Goal: Book appointment/travel/reservation

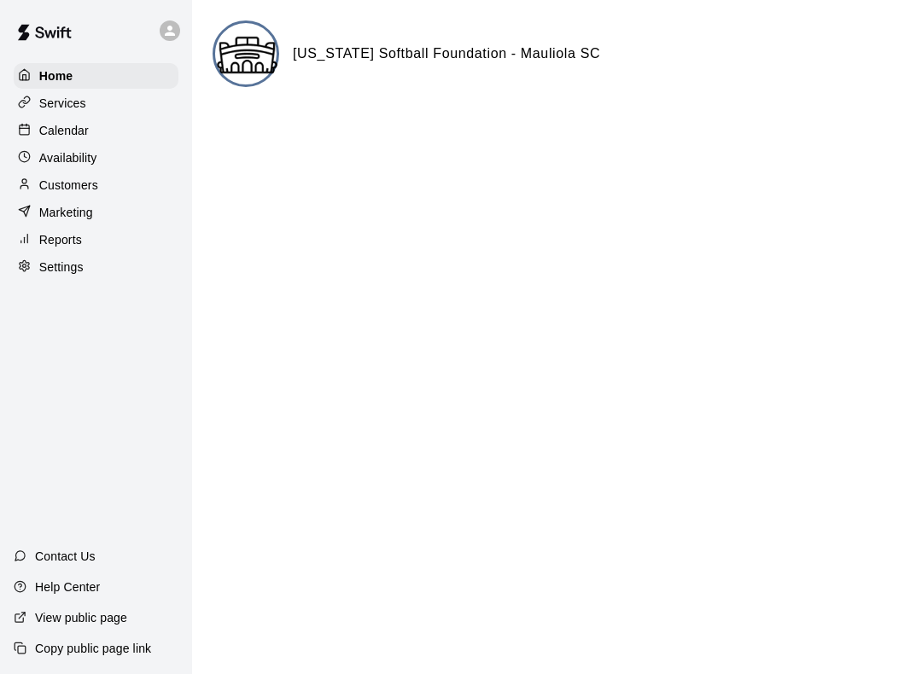
click at [50, 143] on div "Calendar" at bounding box center [96, 131] width 165 height 26
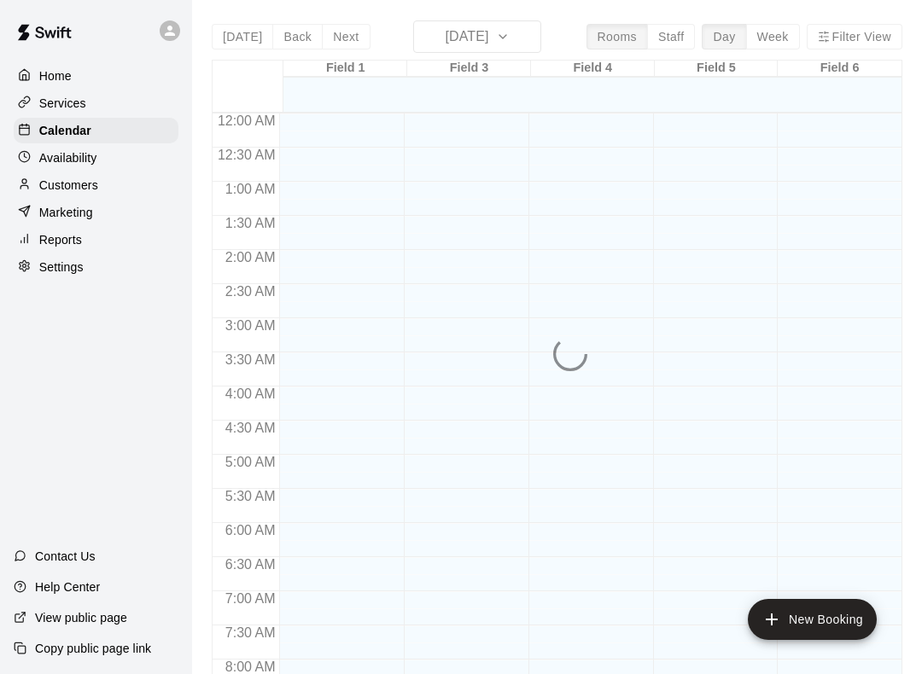
scroll to position [1008, 0]
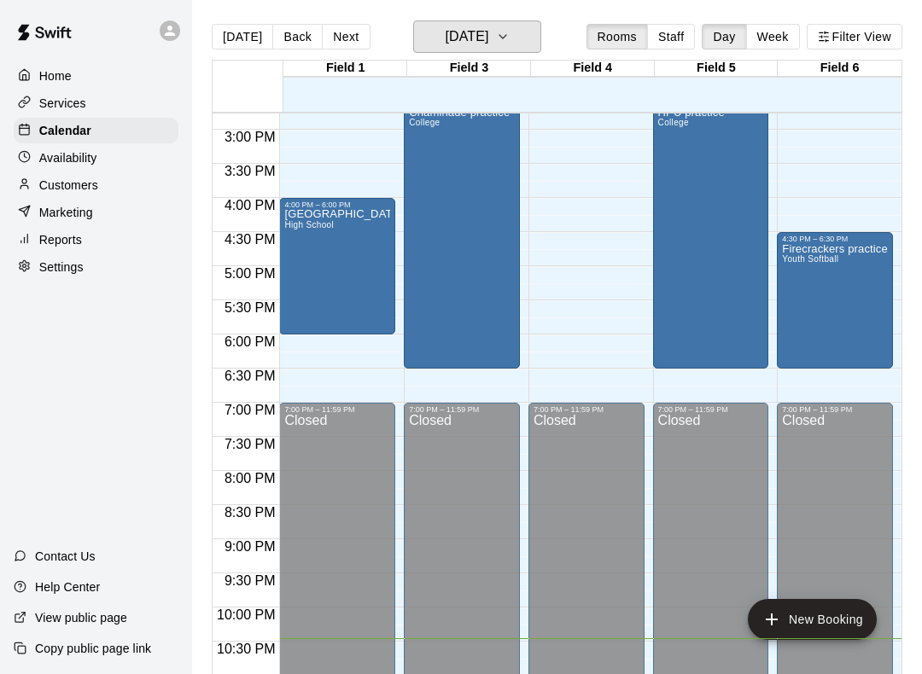
click at [510, 42] on icon "button" at bounding box center [503, 36] width 14 height 20
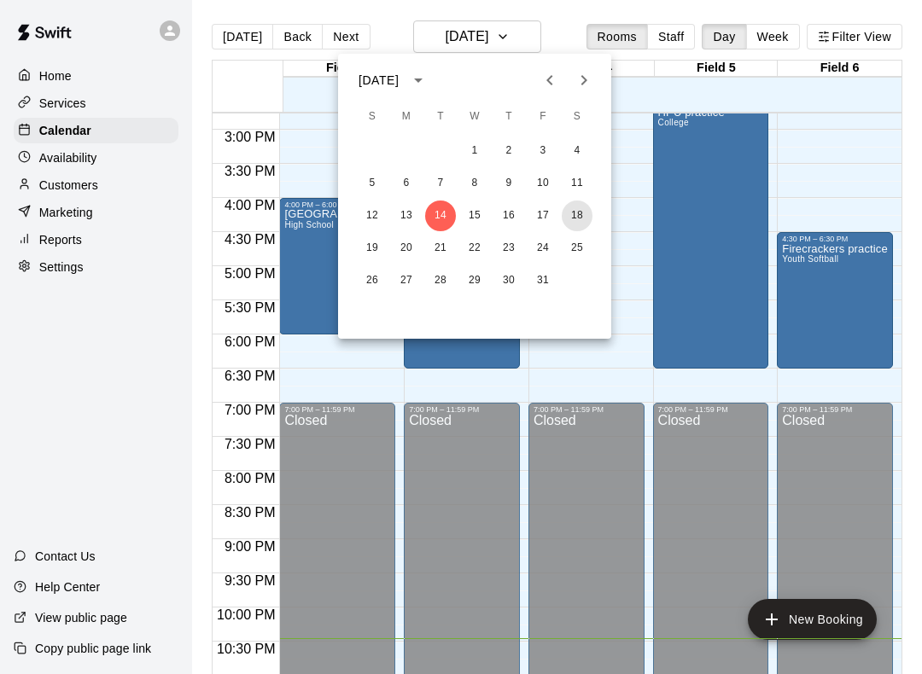
click at [577, 219] on button "18" at bounding box center [577, 216] width 31 height 31
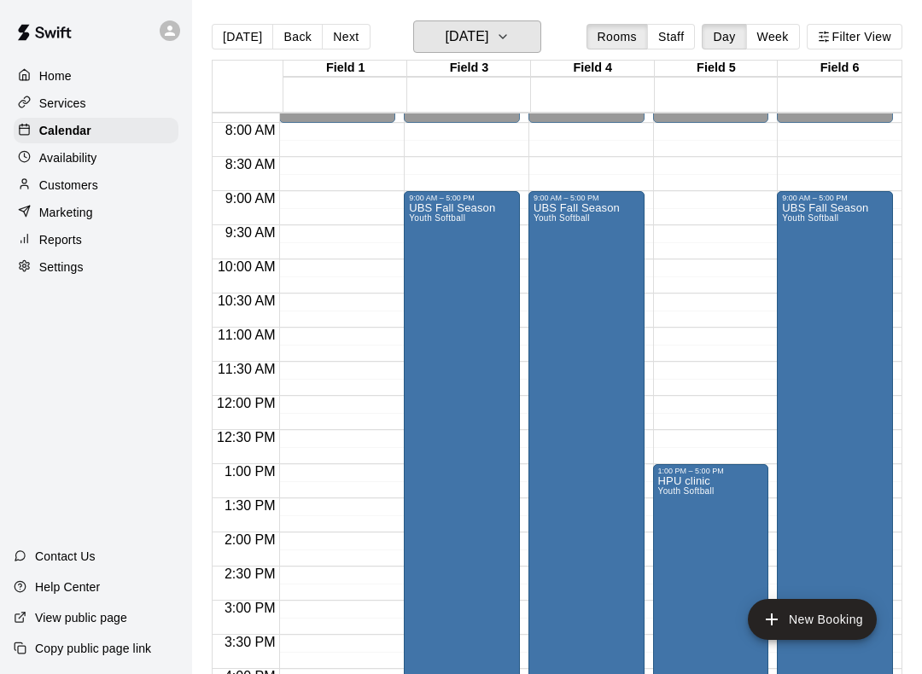
scroll to position [538, 0]
click at [462, 253] on div "UBS Fall Season Youth Softball" at bounding box center [452, 538] width 86 height 674
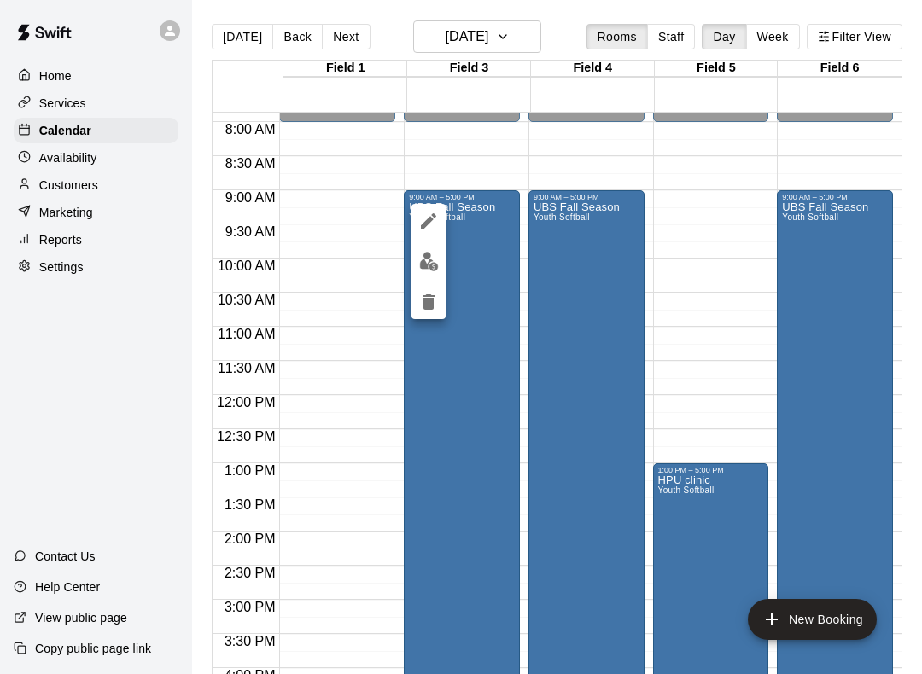
click at [421, 213] on icon "edit" at bounding box center [428, 221] width 20 height 20
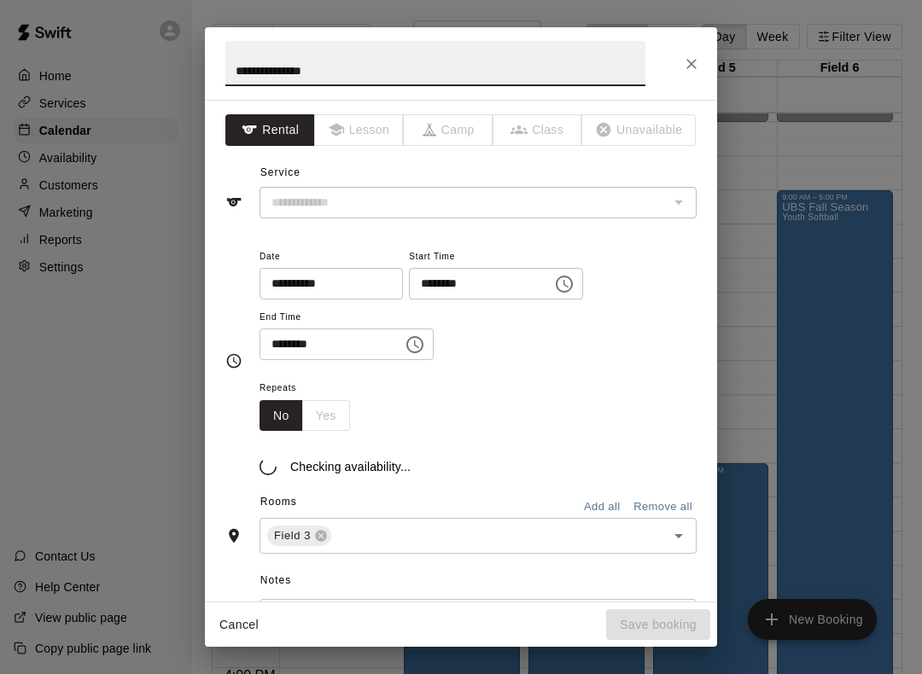
type input "**********"
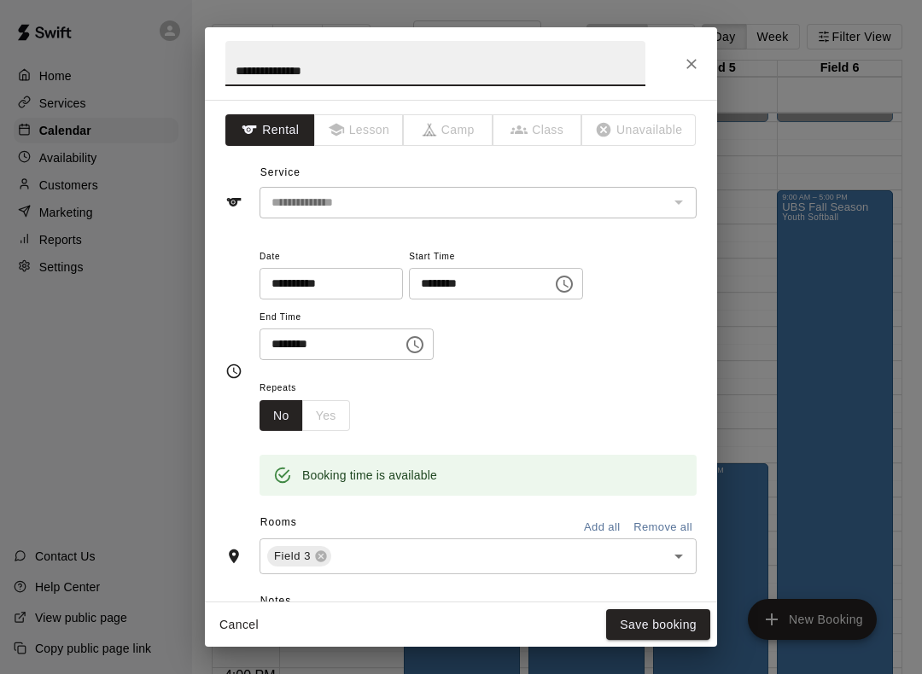
click at [554, 283] on icon "Choose time, selected time is 9:00 AM" at bounding box center [564, 284] width 20 height 20
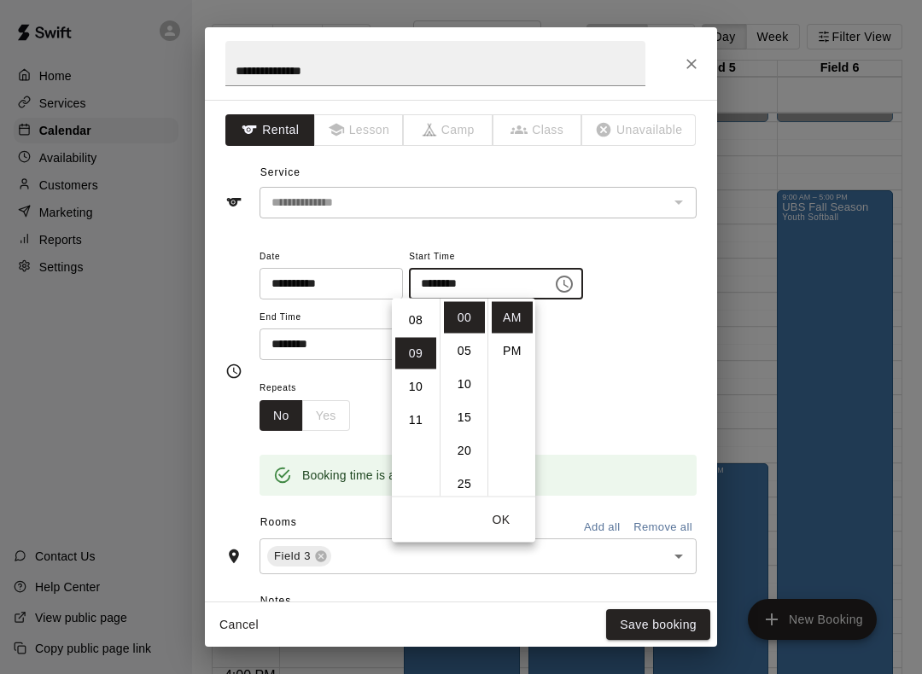
click at [407, 315] on li "08" at bounding box center [415, 321] width 41 height 32
type input "********"
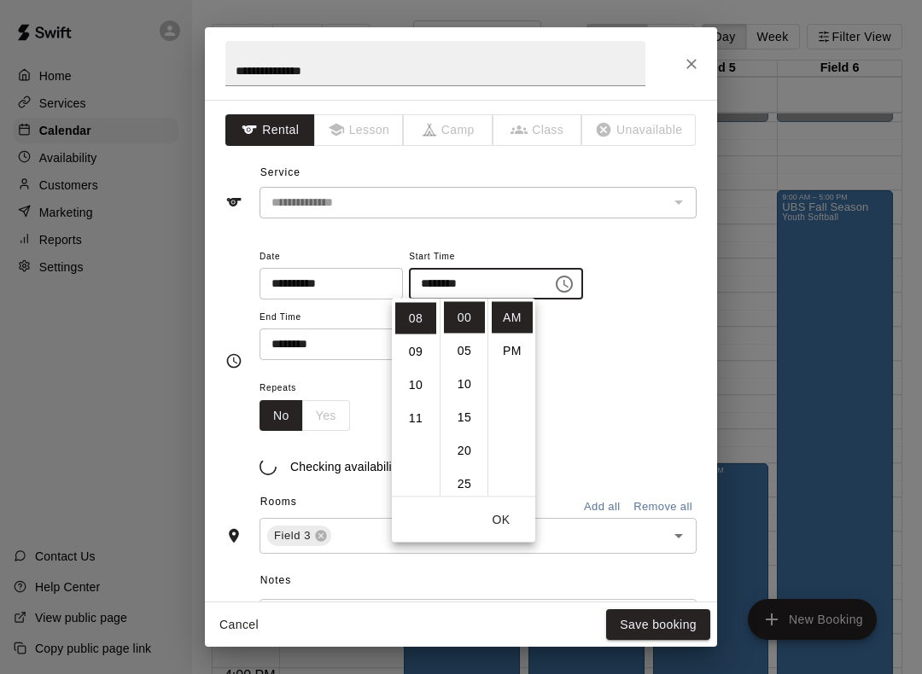
scroll to position [266, 0]
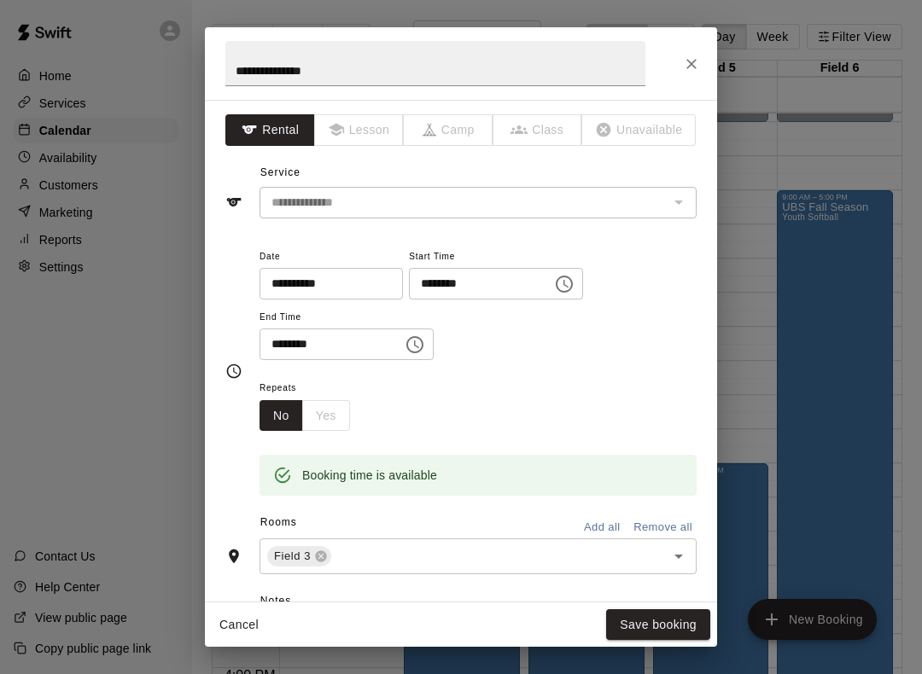
click at [613, 300] on div "**********" at bounding box center [478, 303] width 437 height 115
click at [414, 341] on icon "Choose time, selected time is 5:00 PM" at bounding box center [416, 345] width 5 height 8
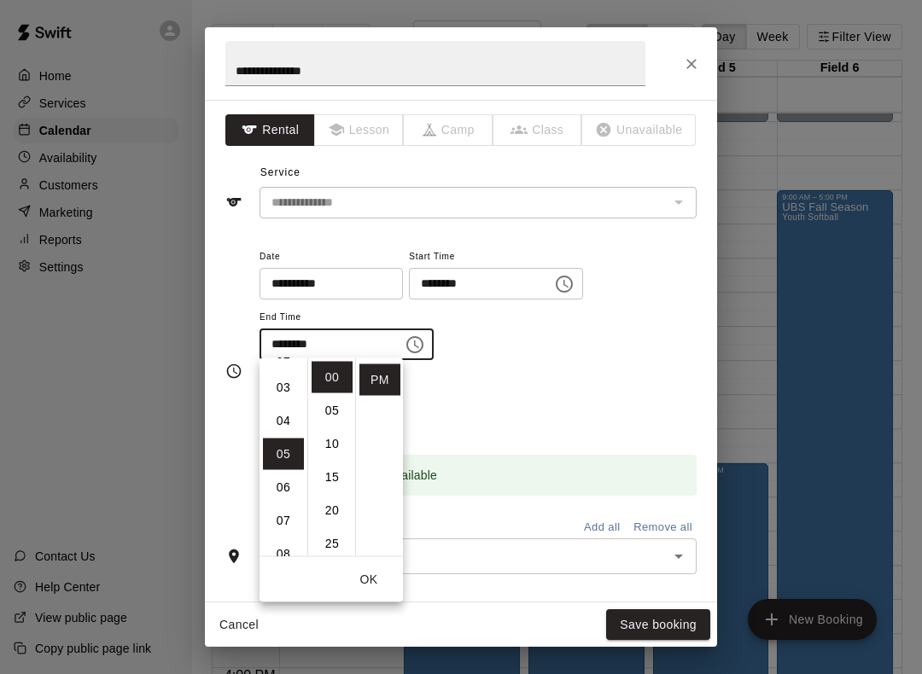
scroll to position [79, 0]
click at [275, 400] on li "03" at bounding box center [283, 399] width 41 height 32
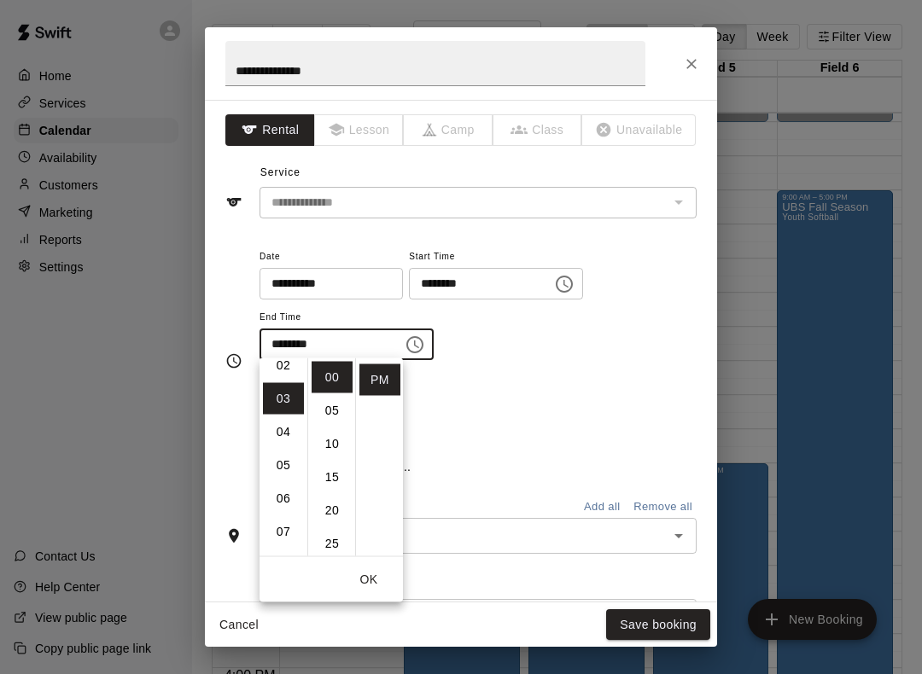
type input "********"
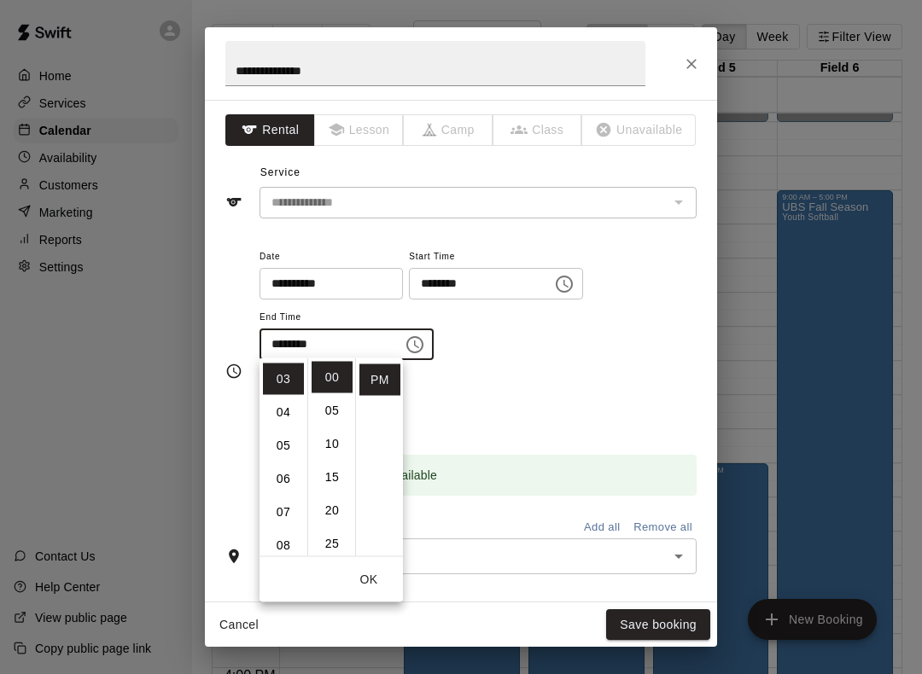
scroll to position [100, 0]
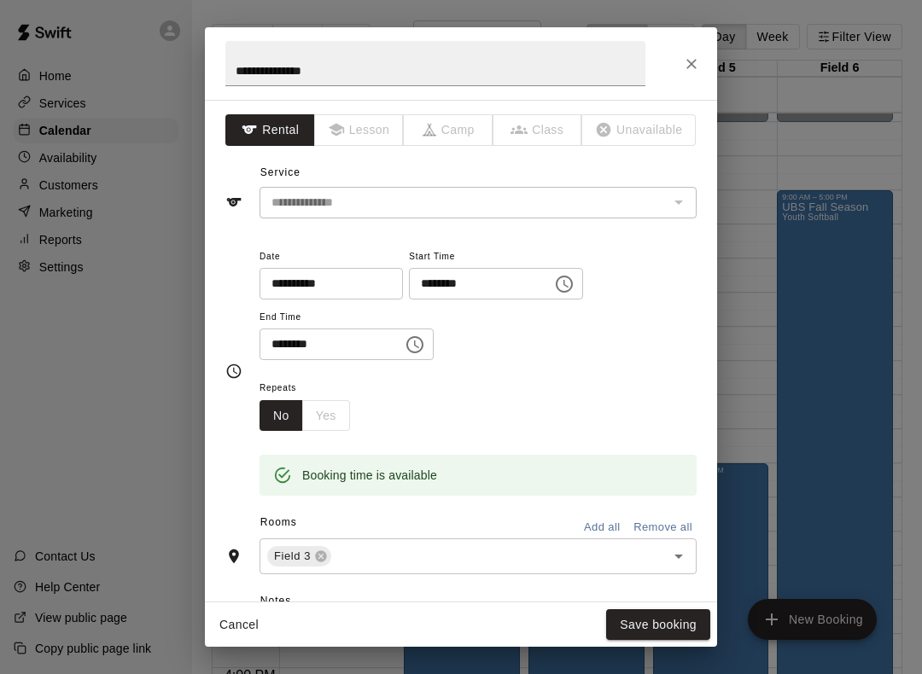
click at [498, 363] on div "**********" at bounding box center [478, 312] width 437 height 132
click at [641, 633] on button "Save booking" at bounding box center [658, 626] width 104 height 32
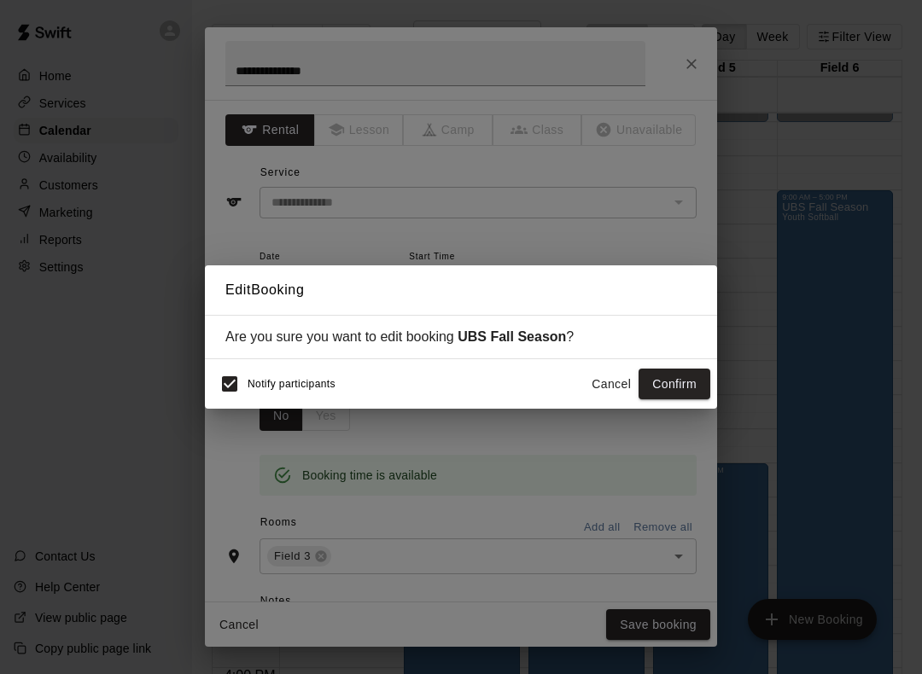
click at [664, 376] on button "Confirm" at bounding box center [675, 385] width 72 height 32
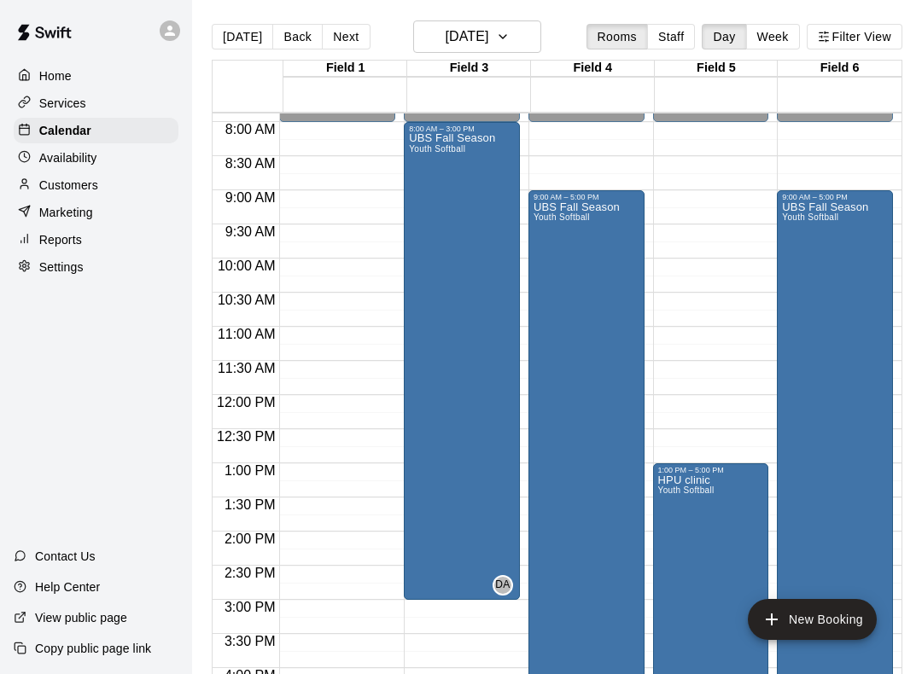
click at [564, 283] on div "UBS Fall Season Youth Softball" at bounding box center [577, 538] width 86 height 674
click at [551, 215] on icon "edit" at bounding box center [552, 221] width 20 height 20
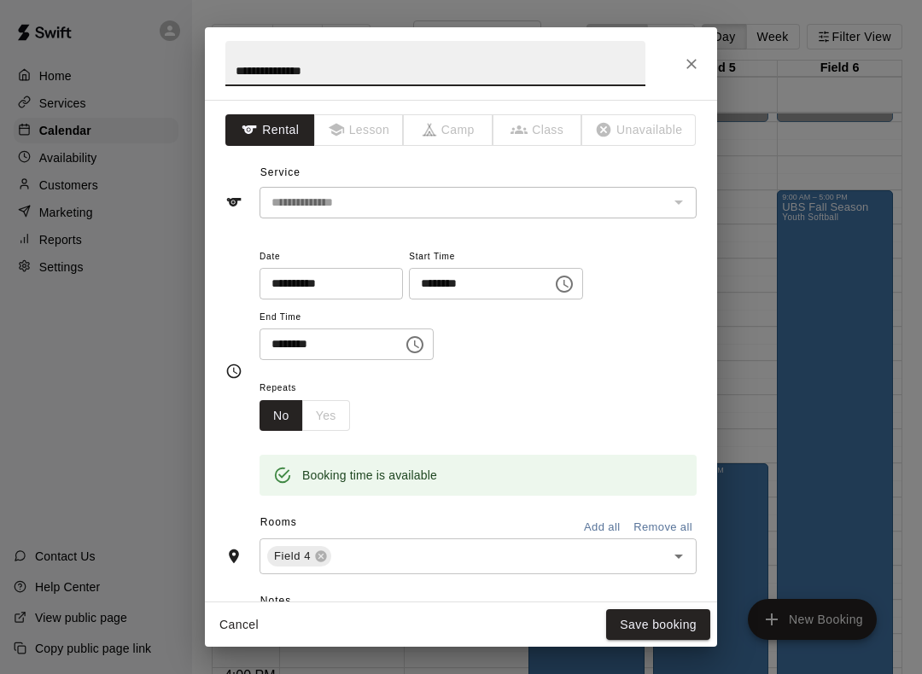
click at [554, 283] on icon "Choose time, selected time is 9:00 AM" at bounding box center [564, 284] width 20 height 20
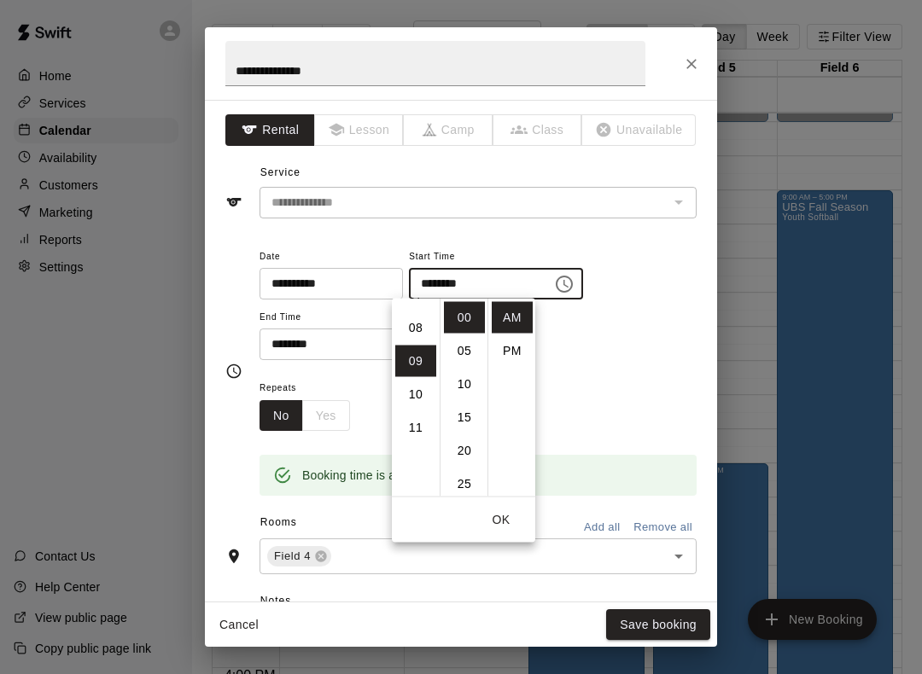
click at [412, 324] on li "08" at bounding box center [415, 328] width 41 height 32
type input "********"
click at [345, 344] on input "********" at bounding box center [325, 345] width 131 height 32
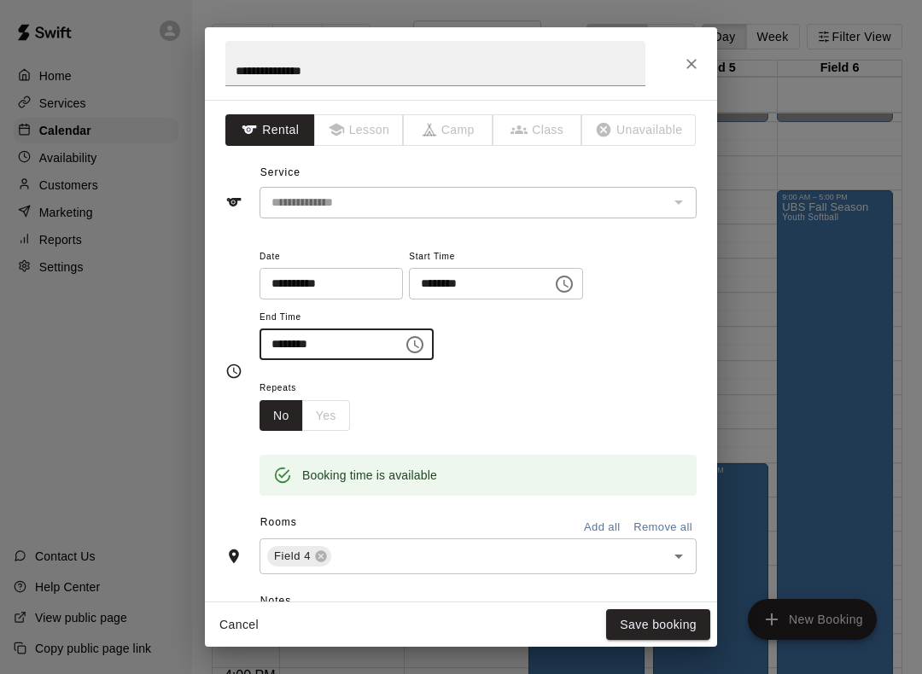
click at [411, 341] on button "Choose time, selected time is 5:00 PM" at bounding box center [415, 345] width 34 height 34
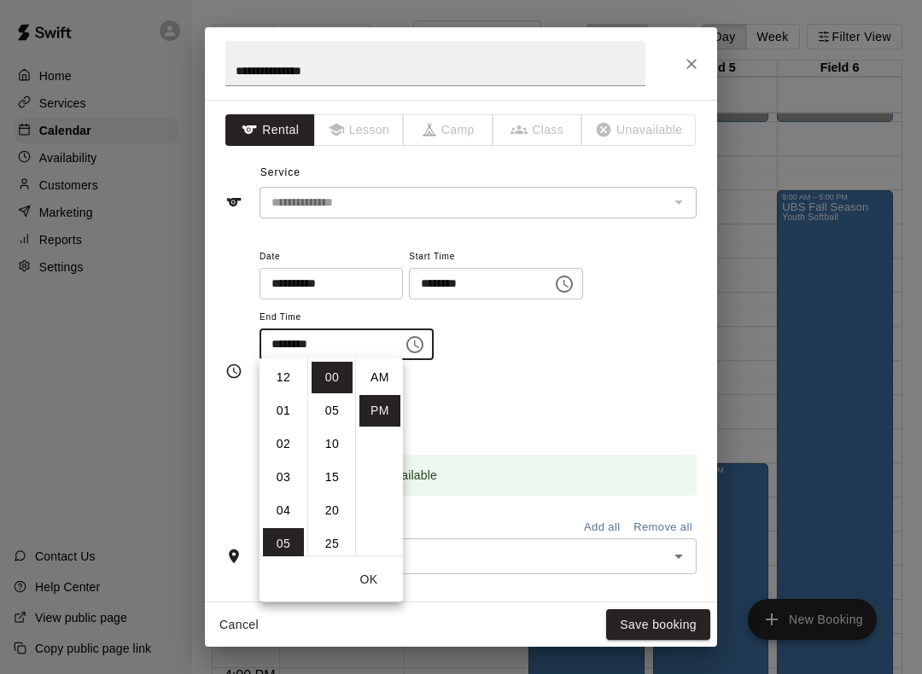
scroll to position [31, 0]
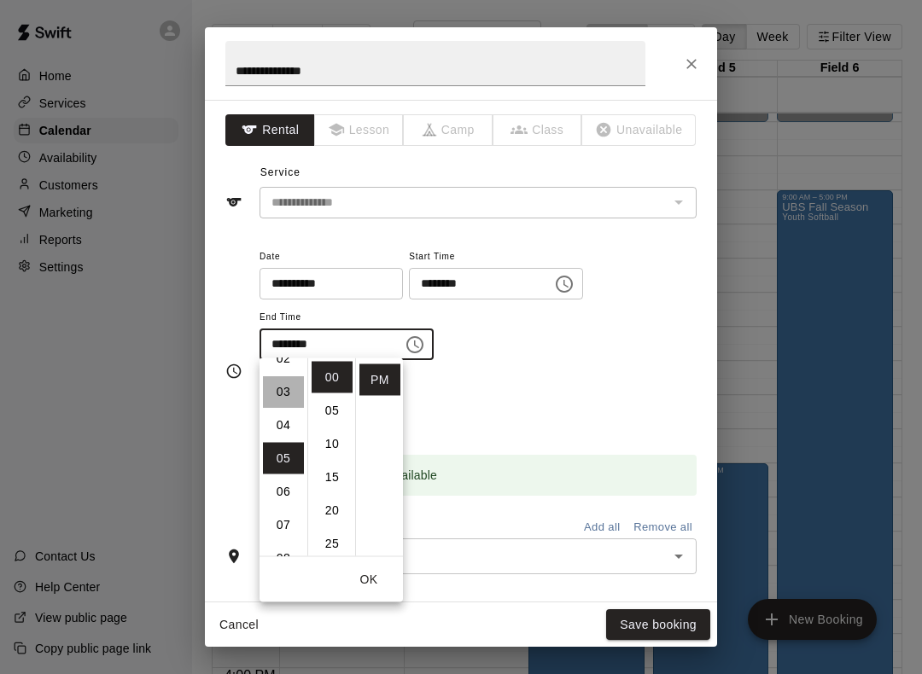
click at [285, 394] on li "03" at bounding box center [283, 392] width 41 height 32
type input "********"
click at [662, 631] on button "Save booking" at bounding box center [658, 626] width 104 height 32
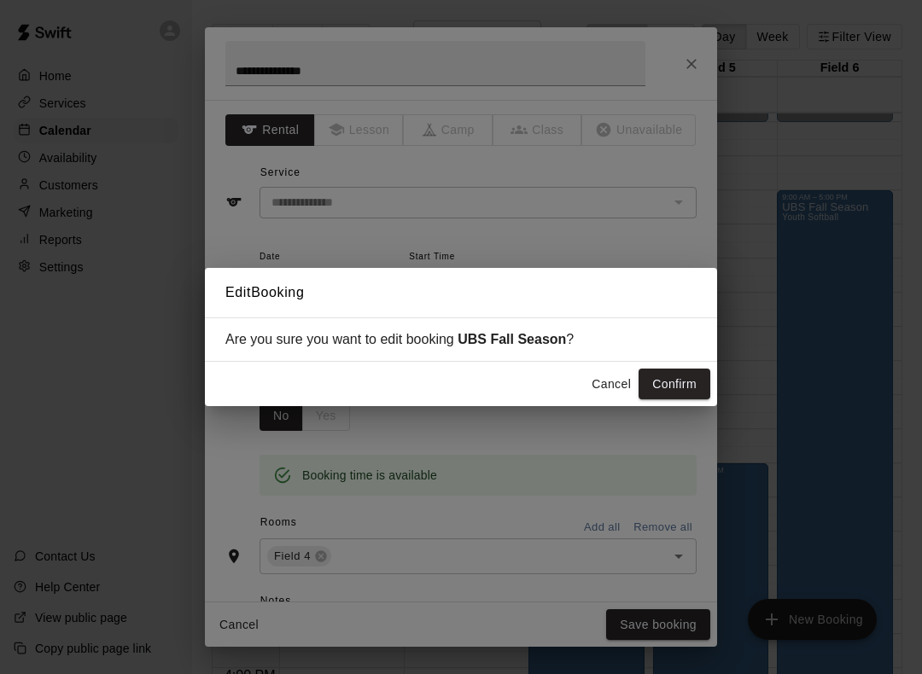
click at [680, 380] on button "Confirm" at bounding box center [675, 385] width 72 height 32
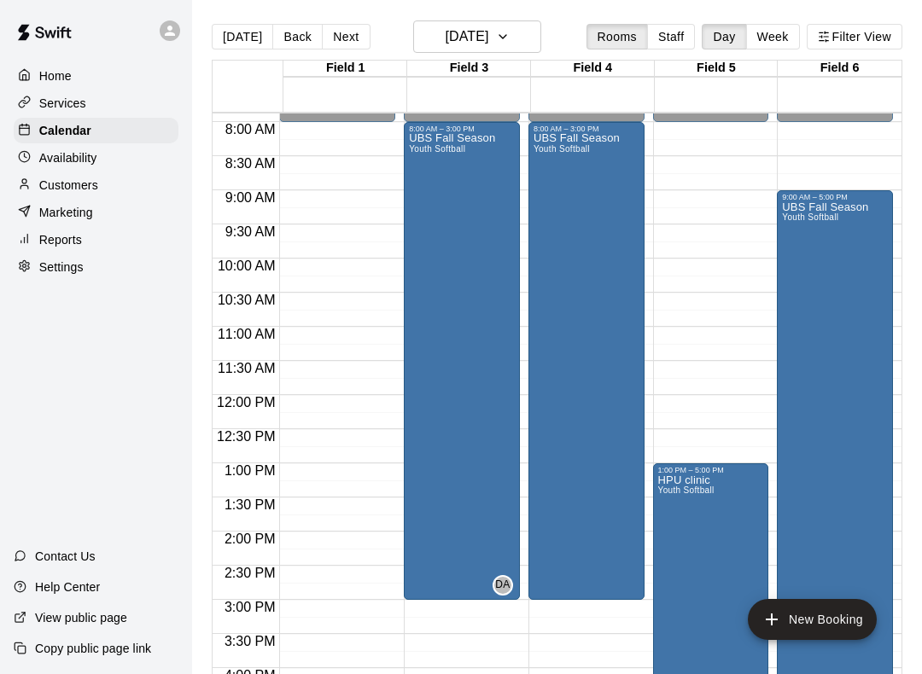
click at [849, 258] on div "UBS Fall Season Youth Softball" at bounding box center [825, 538] width 86 height 674
click at [797, 219] on icon "edit" at bounding box center [800, 221] width 20 height 20
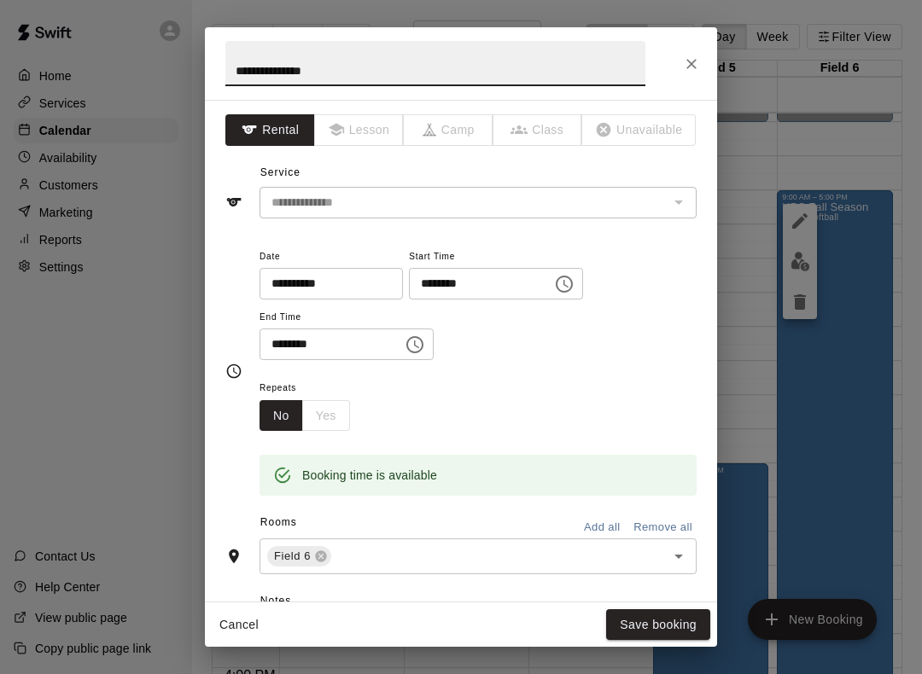
click at [554, 285] on icon "Choose time, selected time is 9:00 AM" at bounding box center [564, 284] width 20 height 20
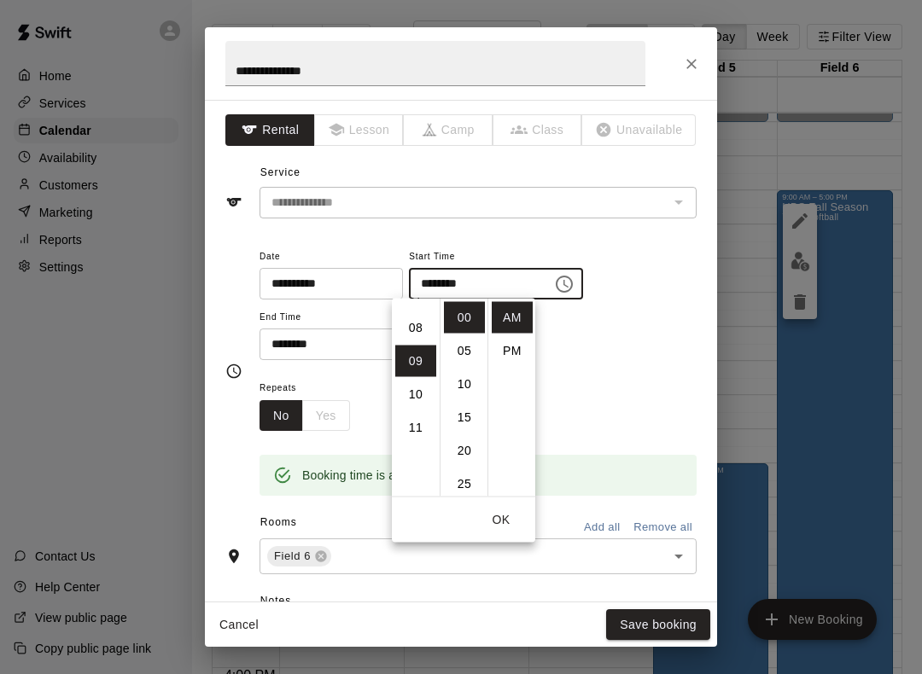
click at [417, 329] on li "08" at bounding box center [415, 328] width 41 height 32
type input "********"
click at [507, 521] on button "OK" at bounding box center [501, 521] width 55 height 32
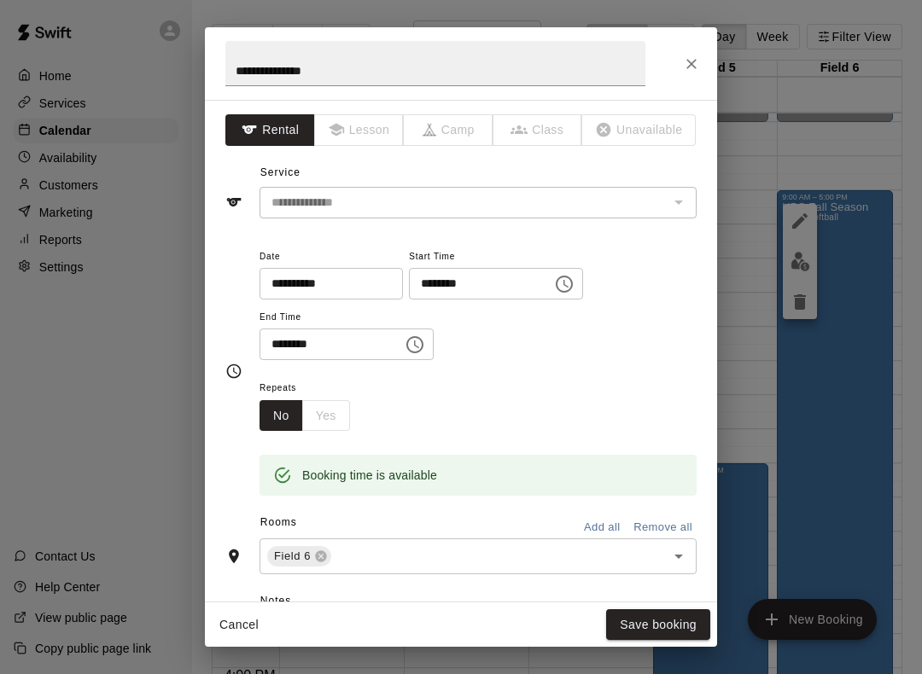
click at [406, 336] on icon "Choose time, selected time is 5:00 PM" at bounding box center [414, 344] width 17 height 17
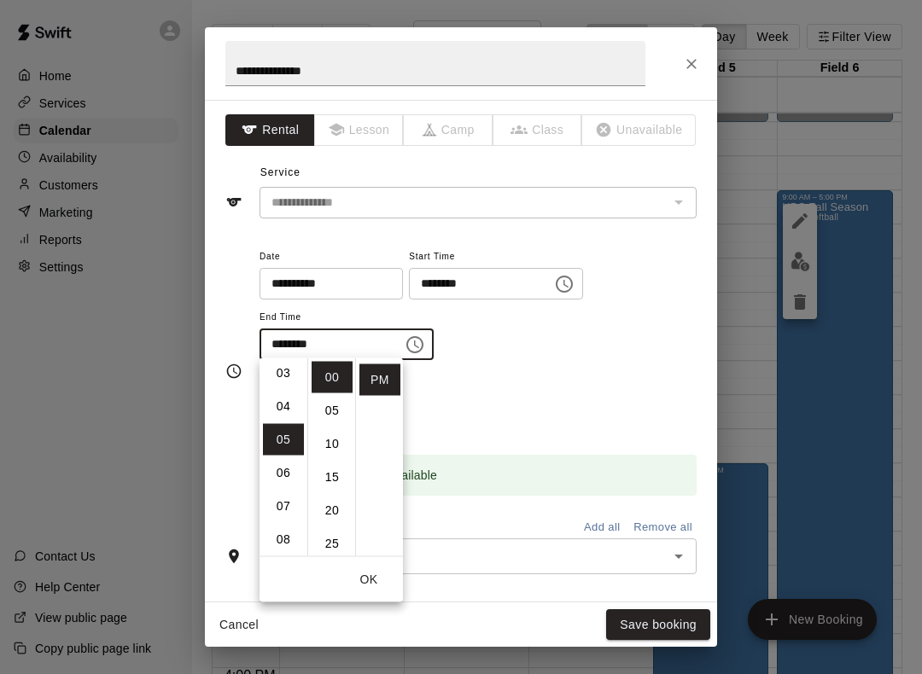
scroll to position [103, 0]
click at [291, 377] on li "03" at bounding box center [283, 375] width 41 height 32
type input "********"
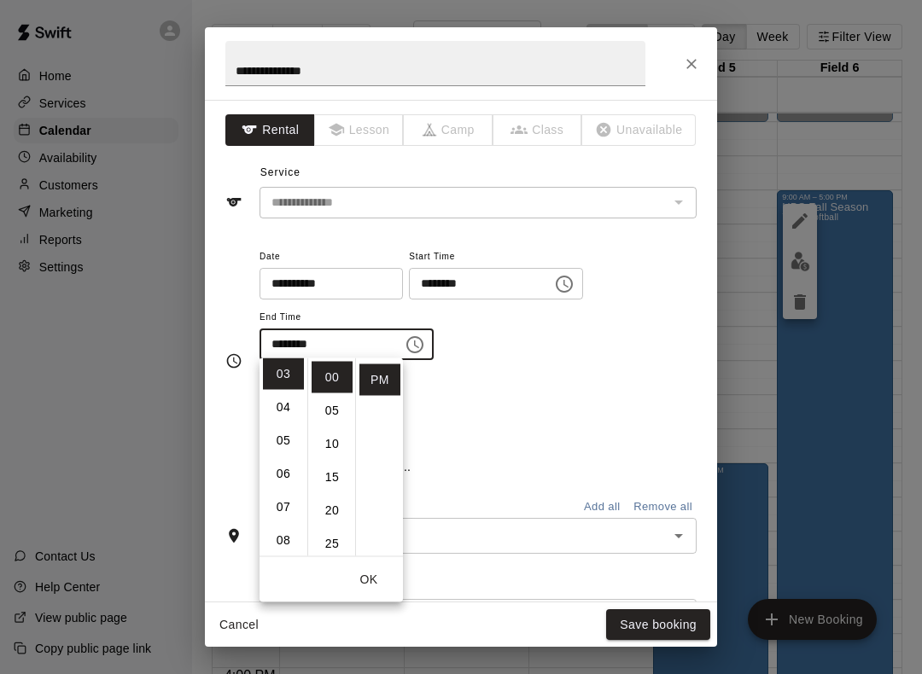
scroll to position [100, 0]
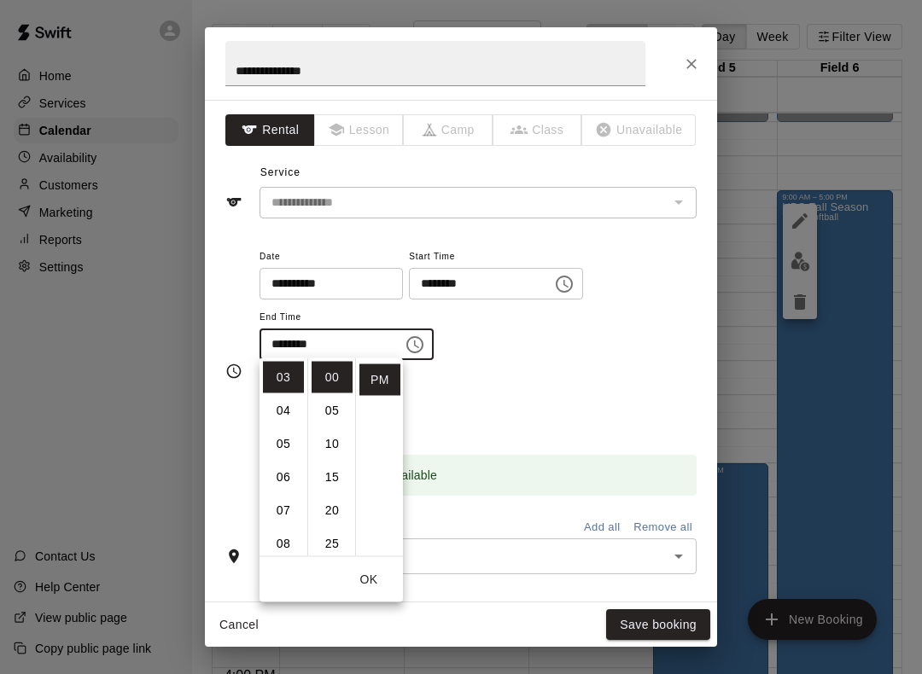
click at [645, 620] on button "Save booking" at bounding box center [658, 626] width 104 height 32
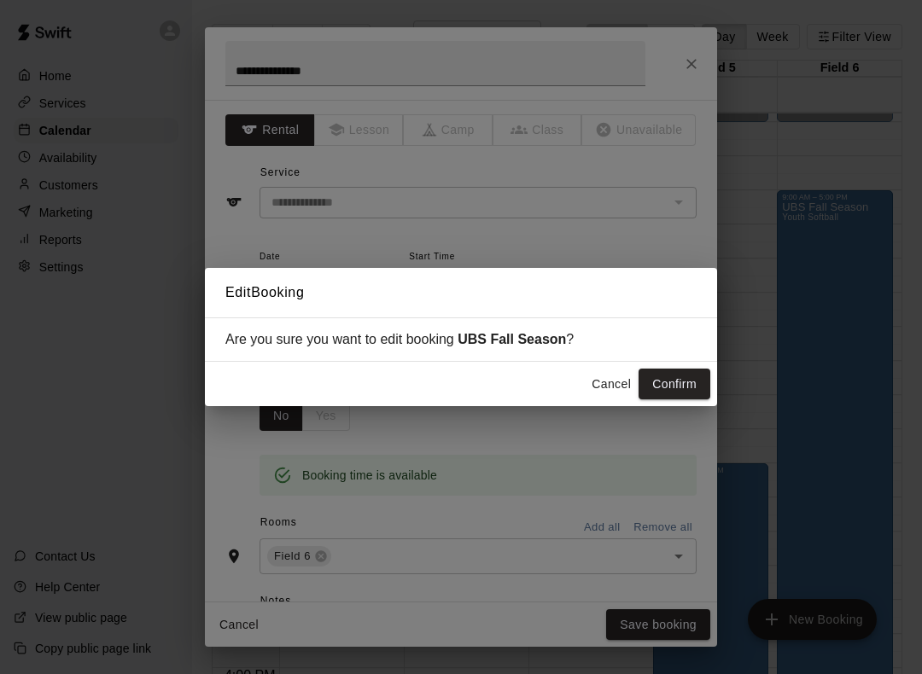
click at [692, 385] on button "Confirm" at bounding box center [675, 385] width 72 height 32
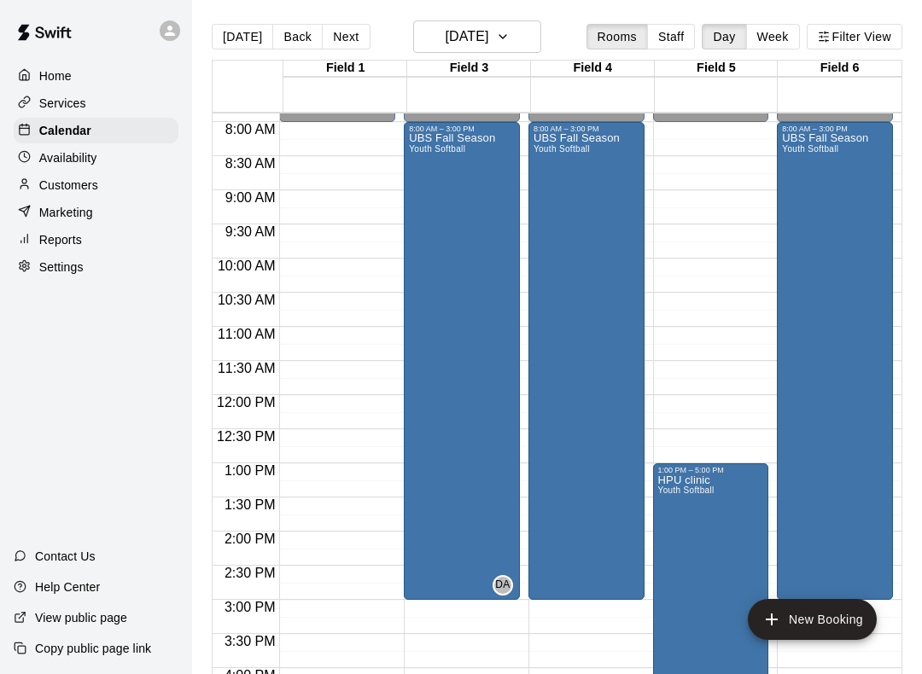
click at [489, 219] on div "UBS Fall Season Youth Softball" at bounding box center [452, 470] width 86 height 674
click at [423, 184] on img "edit" at bounding box center [429, 194] width 20 height 20
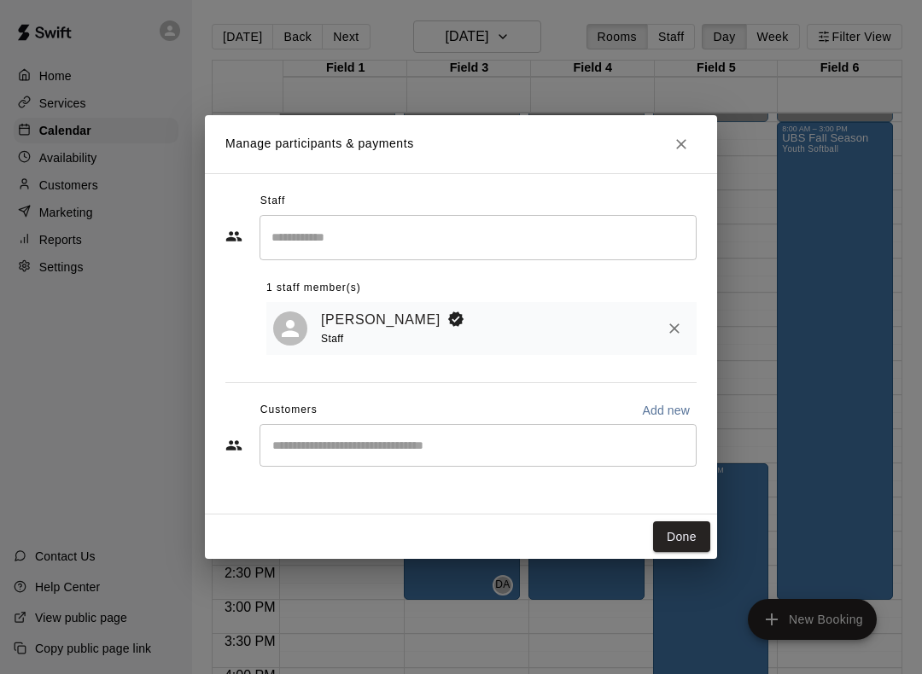
click at [281, 440] on input "Start typing to search customers..." at bounding box center [478, 445] width 422 height 17
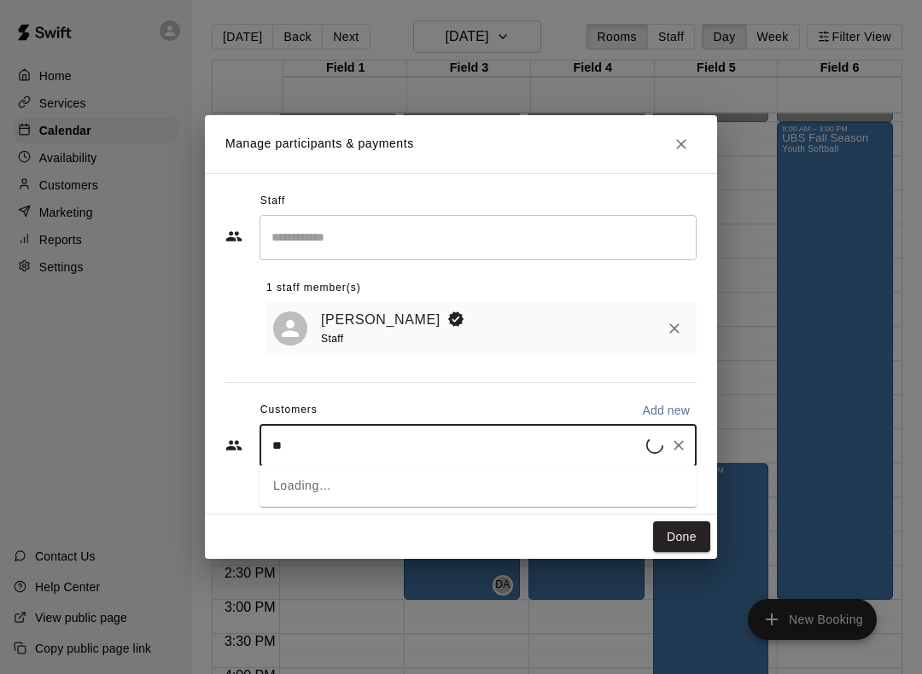
type input "***"
click at [312, 481] on p "[PERSON_NAME]" at bounding box center [359, 484] width 104 height 18
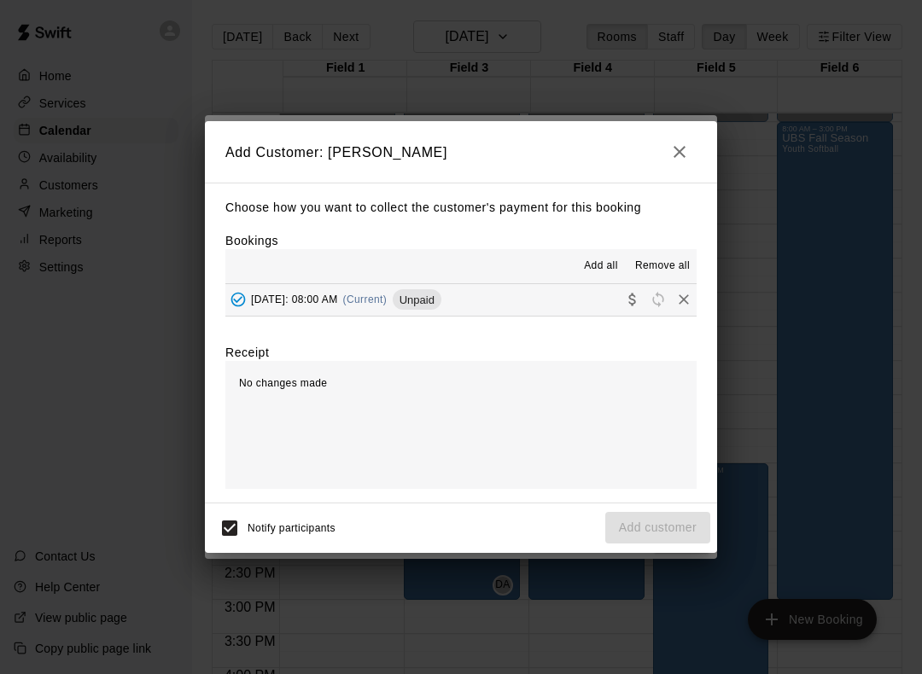
click at [595, 262] on span "Add all" at bounding box center [601, 266] width 34 height 17
click at [625, 299] on icon "Collect payment" at bounding box center [632, 299] width 17 height 17
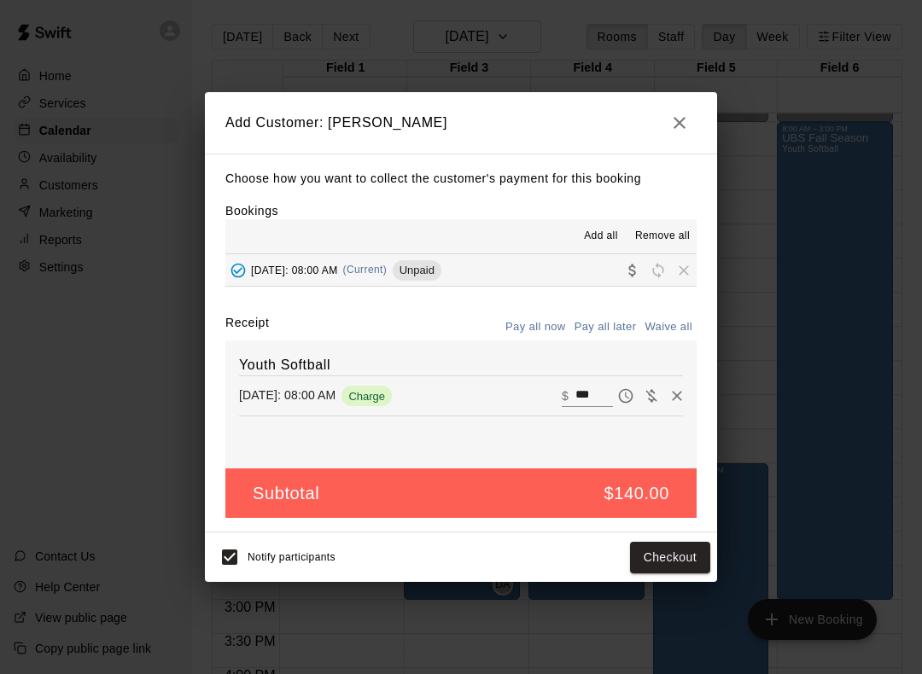
click at [681, 117] on icon "button" at bounding box center [679, 123] width 20 height 20
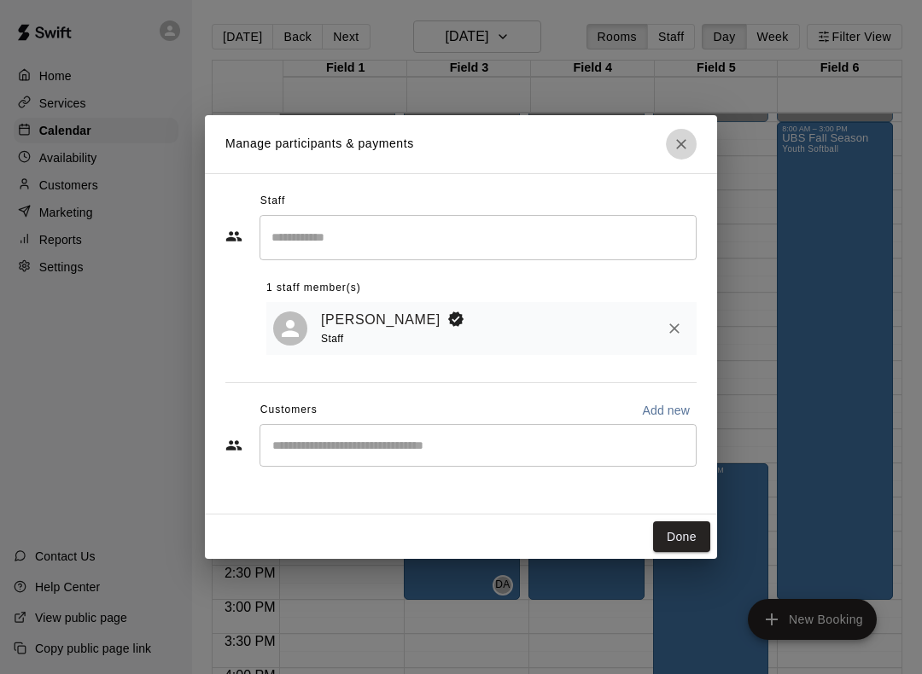
click at [679, 150] on icon "Close" at bounding box center [681, 144] width 17 height 17
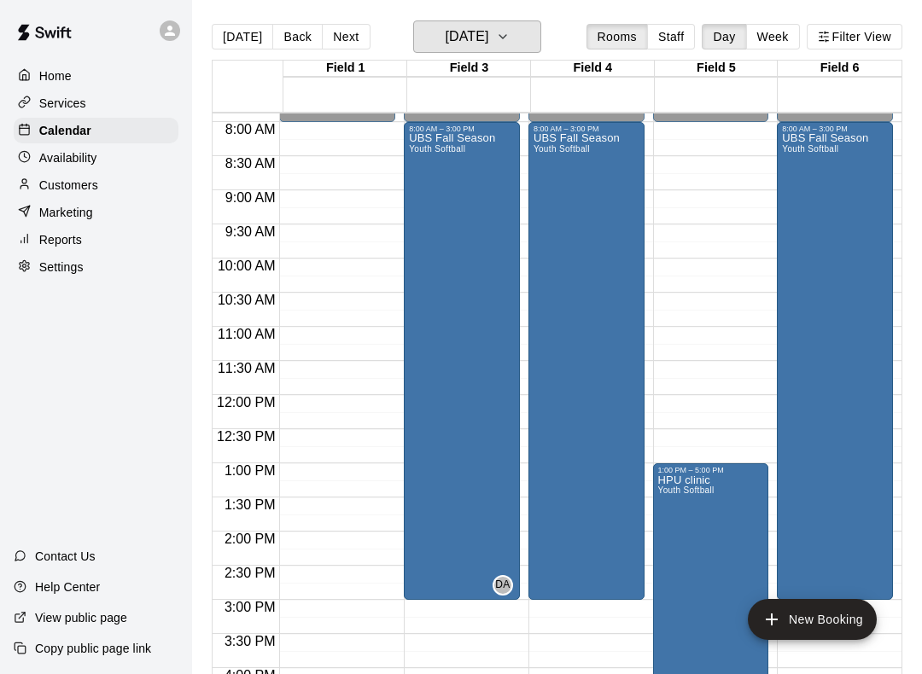
click at [531, 26] on button "[DATE]" at bounding box center [477, 36] width 128 height 32
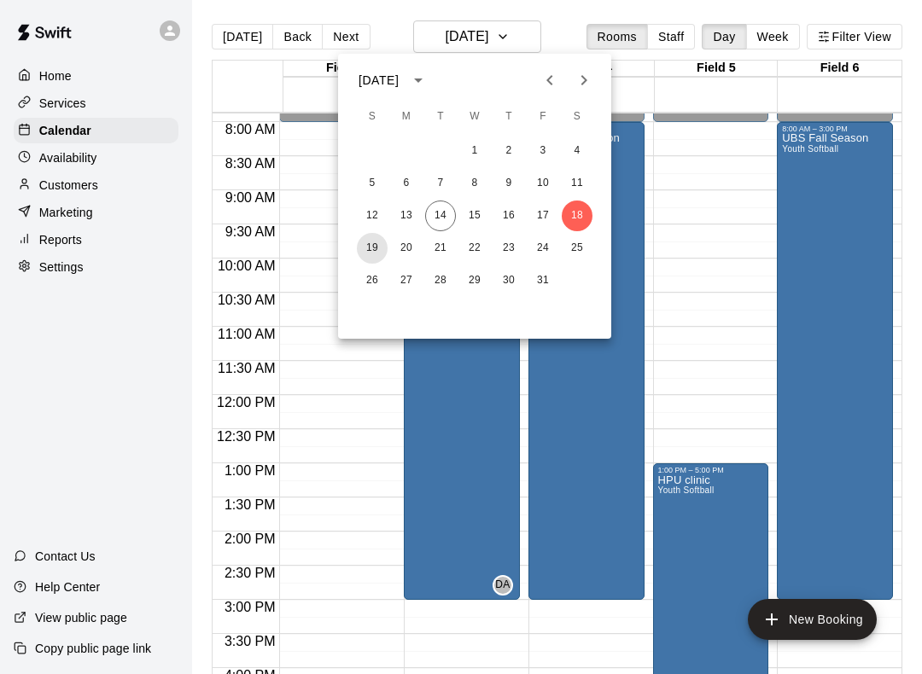
click at [364, 245] on button "19" at bounding box center [372, 248] width 31 height 31
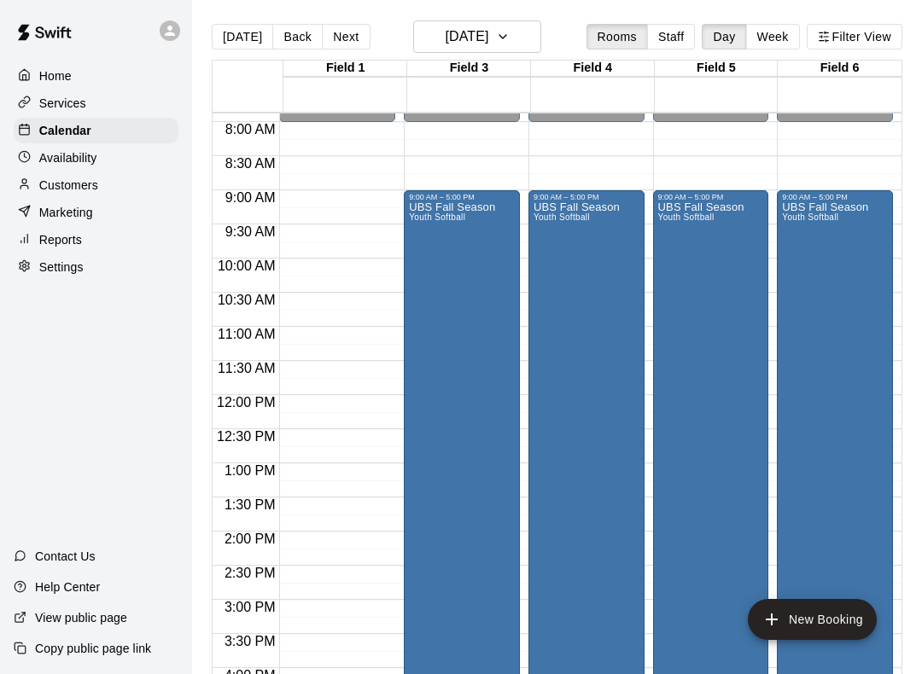
click at [720, 249] on div "UBS Fall Season Youth Softball" at bounding box center [701, 538] width 86 height 674
click at [672, 306] on icon "delete" at bounding box center [676, 302] width 12 height 15
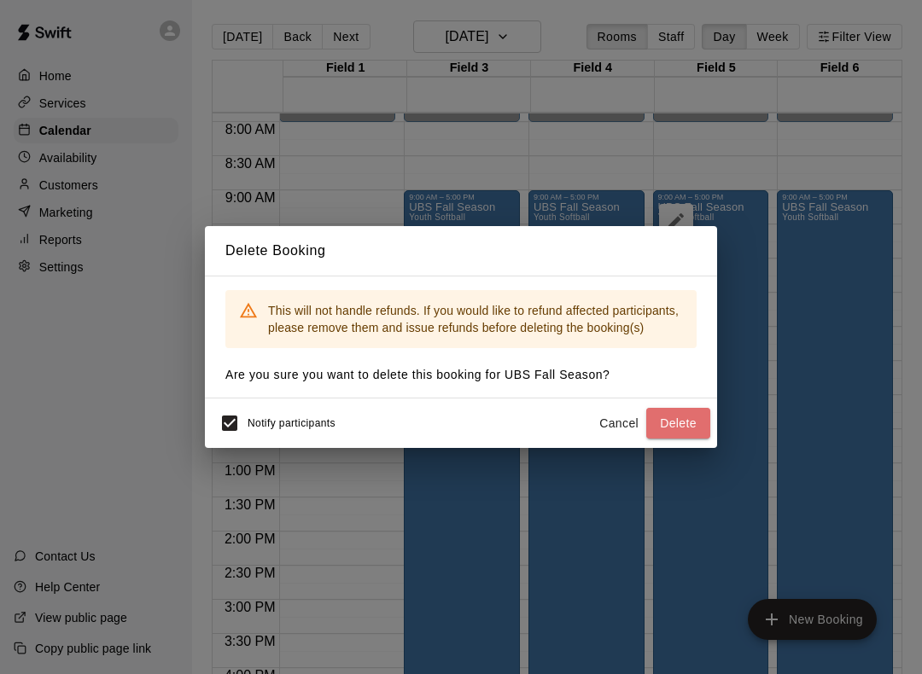
click at [679, 428] on button "Delete" at bounding box center [678, 424] width 64 height 32
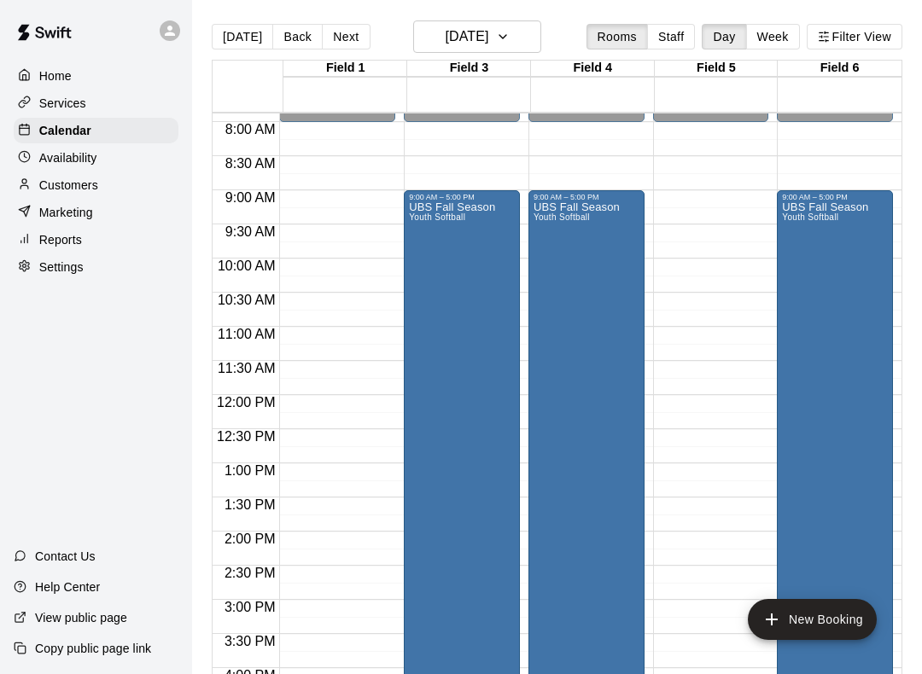
click at [818, 274] on div "UBS Fall Season Youth Softball" at bounding box center [825, 538] width 86 height 674
click at [788, 301] on button "delete" at bounding box center [800, 302] width 34 height 34
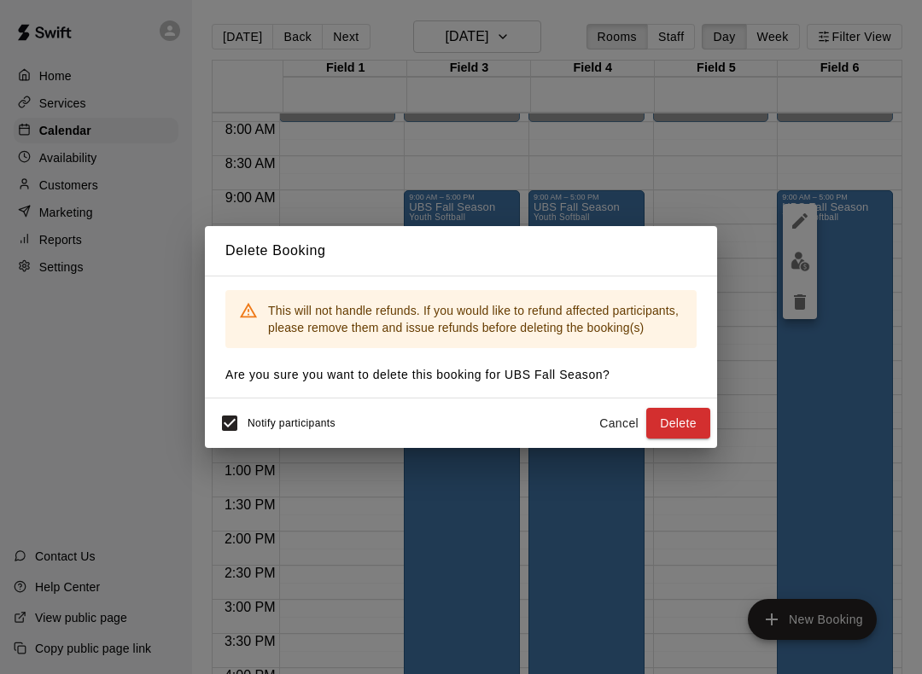
click at [678, 418] on button "Delete" at bounding box center [678, 424] width 64 height 32
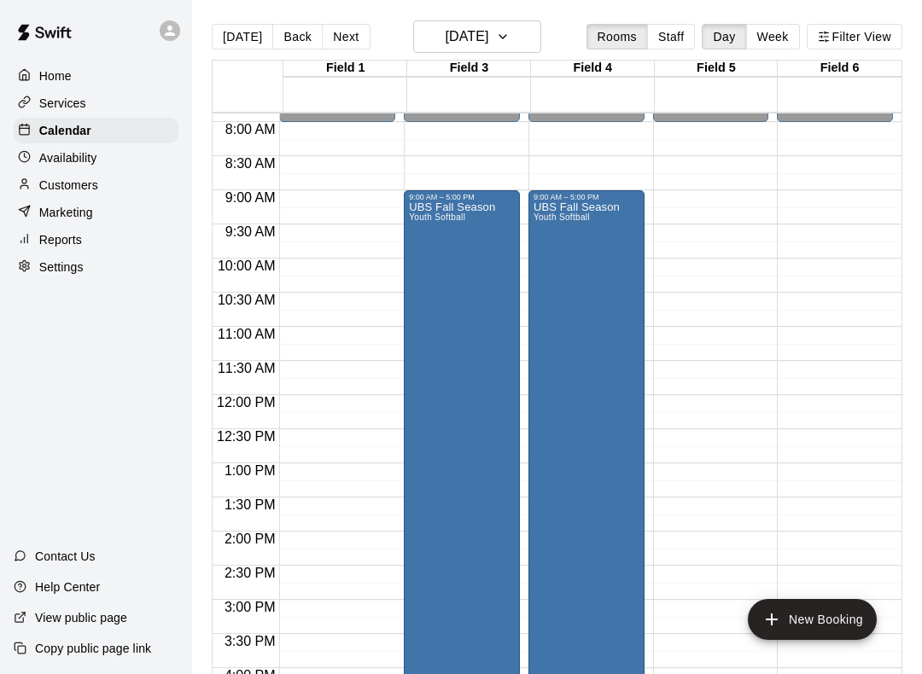
click at [451, 273] on div "UBS Fall Season Youth Softball" at bounding box center [452, 538] width 86 height 674
click at [428, 213] on icon "edit" at bounding box center [428, 221] width 20 height 20
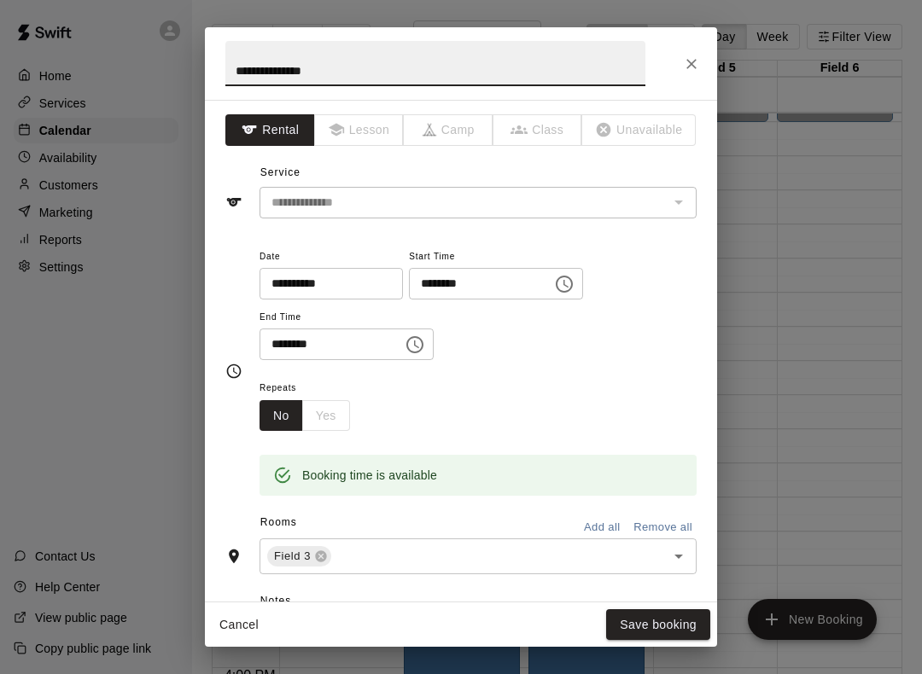
click at [554, 277] on icon "Choose time, selected time is 9:00 AM" at bounding box center [564, 284] width 20 height 20
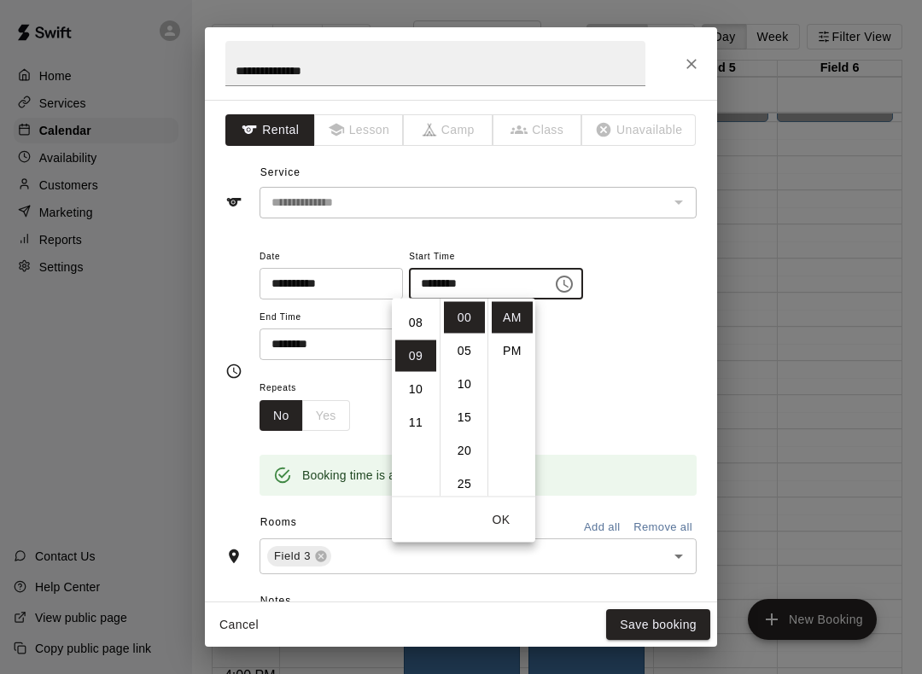
click at [406, 312] on li "08" at bounding box center [415, 323] width 41 height 32
type input "********"
click at [324, 347] on input "********" at bounding box center [325, 345] width 131 height 32
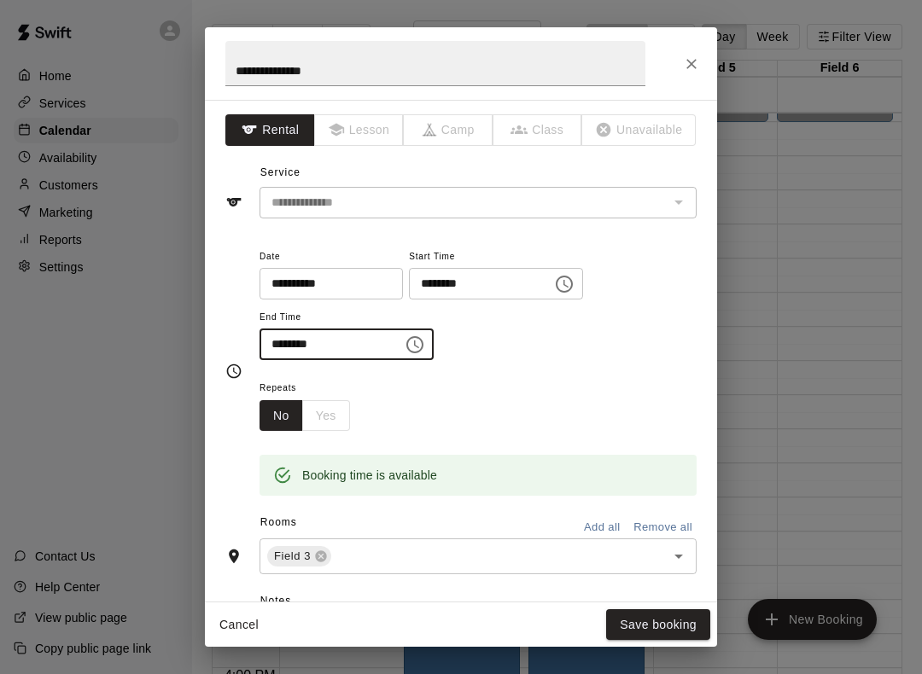
click at [405, 330] on button "Choose time, selected time is 5:00 PM" at bounding box center [415, 345] width 34 height 34
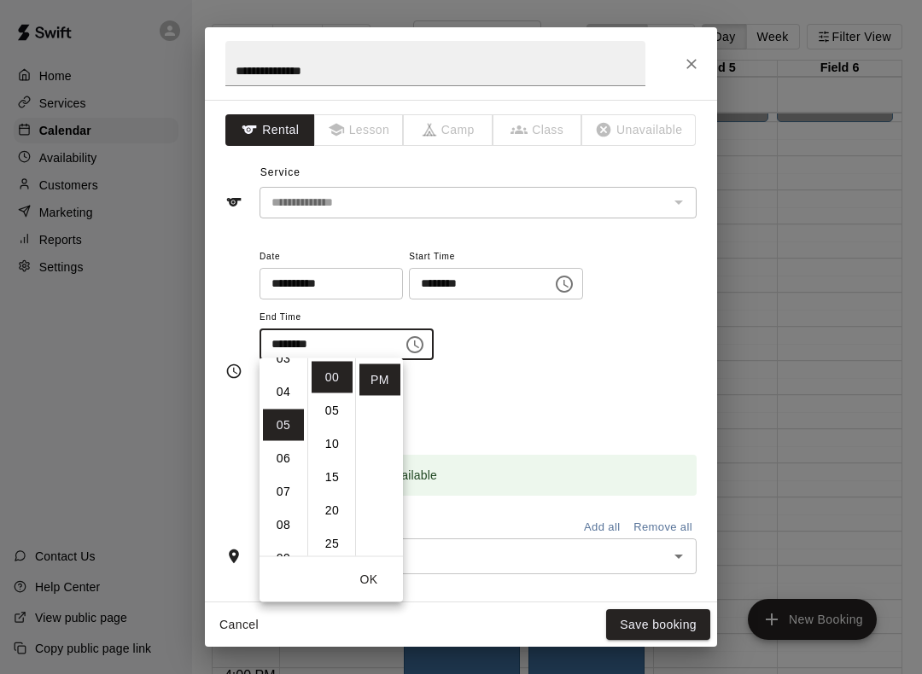
scroll to position [118, 0]
click at [278, 392] on li "04" at bounding box center [283, 393] width 41 height 32
type input "********"
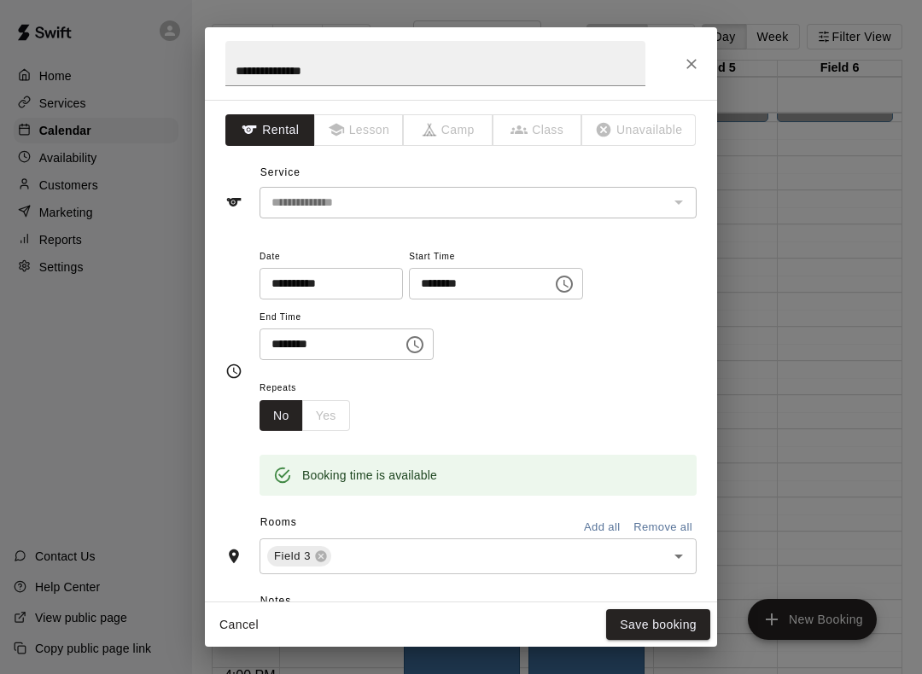
click at [469, 337] on div "**********" at bounding box center [478, 303] width 437 height 115
click at [648, 633] on button "Save booking" at bounding box center [658, 626] width 104 height 32
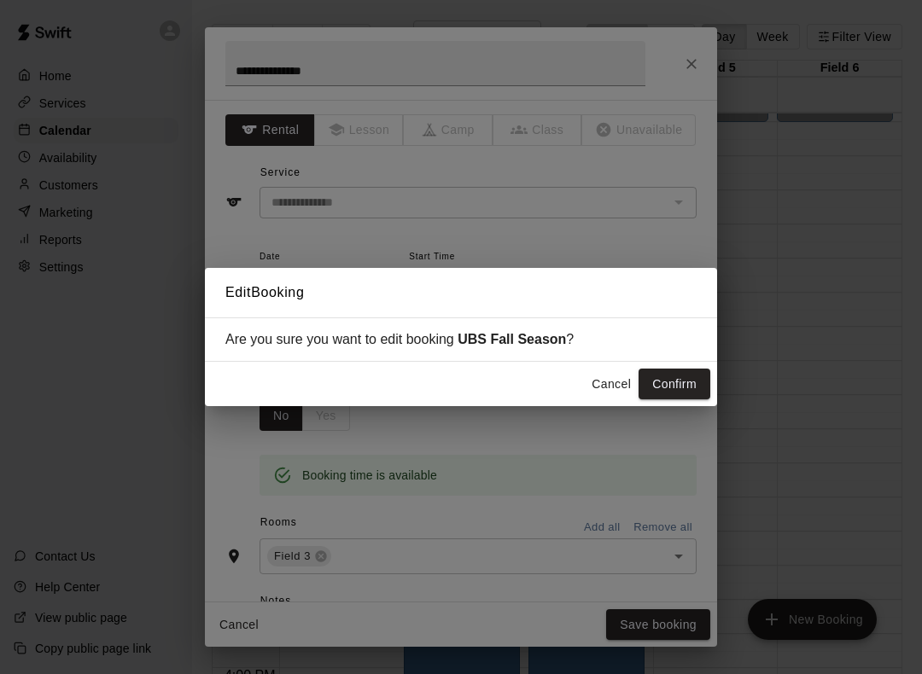
click at [680, 382] on button "Confirm" at bounding box center [675, 385] width 72 height 32
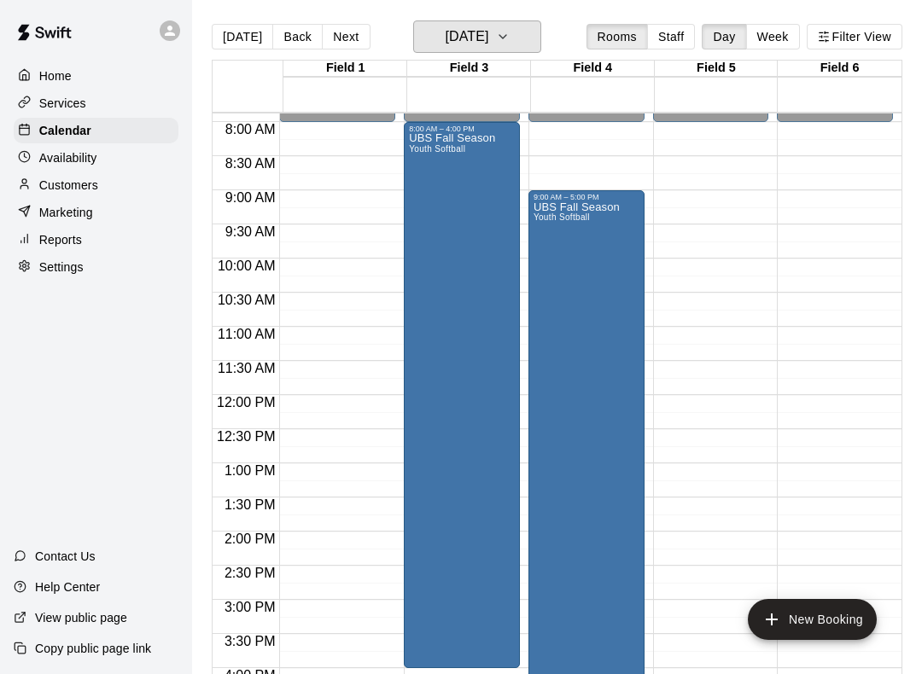
click at [445, 32] on h6 "[DATE]" at bounding box center [467, 37] width 44 height 24
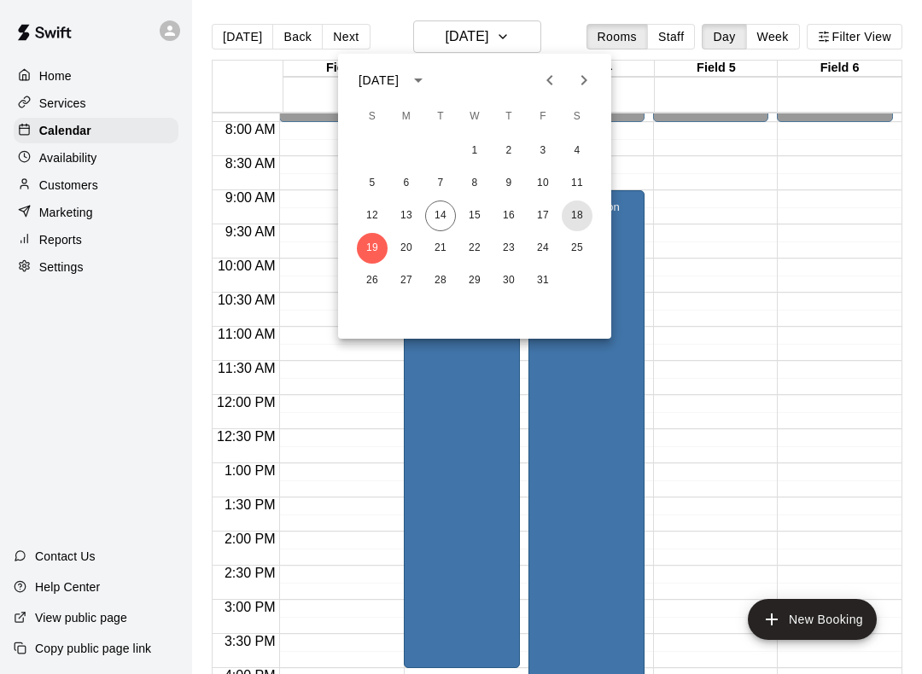
click at [571, 215] on button "18" at bounding box center [577, 216] width 31 height 31
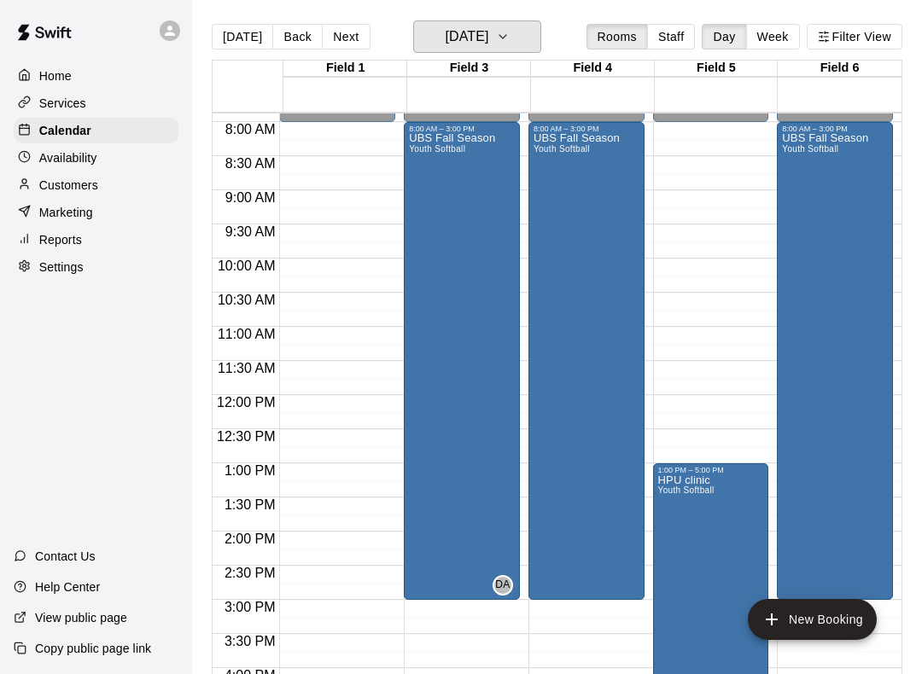
click at [510, 30] on icon "button" at bounding box center [503, 36] width 14 height 20
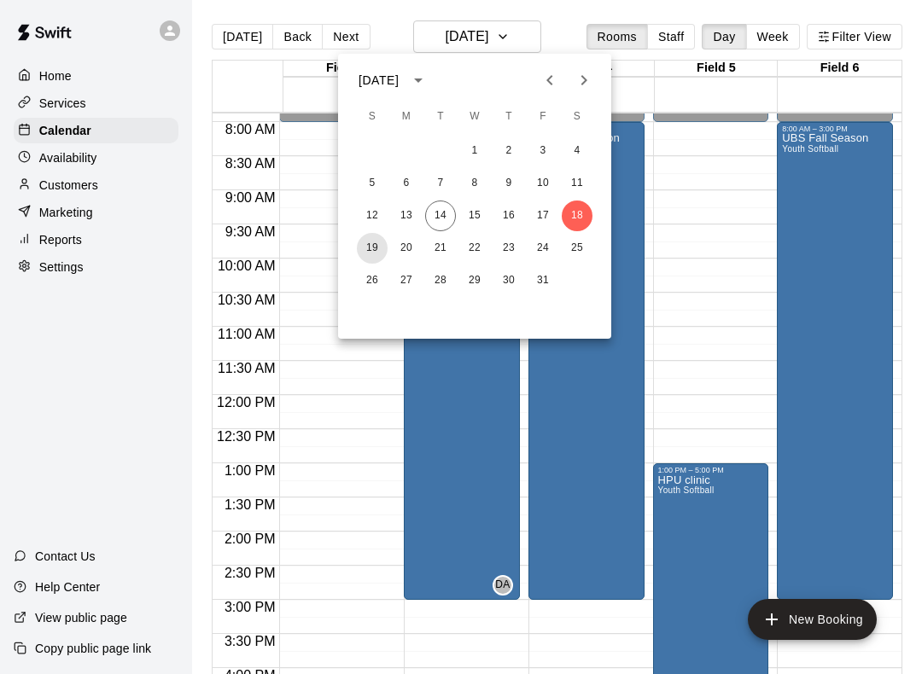
click at [361, 249] on button "19" at bounding box center [372, 248] width 31 height 31
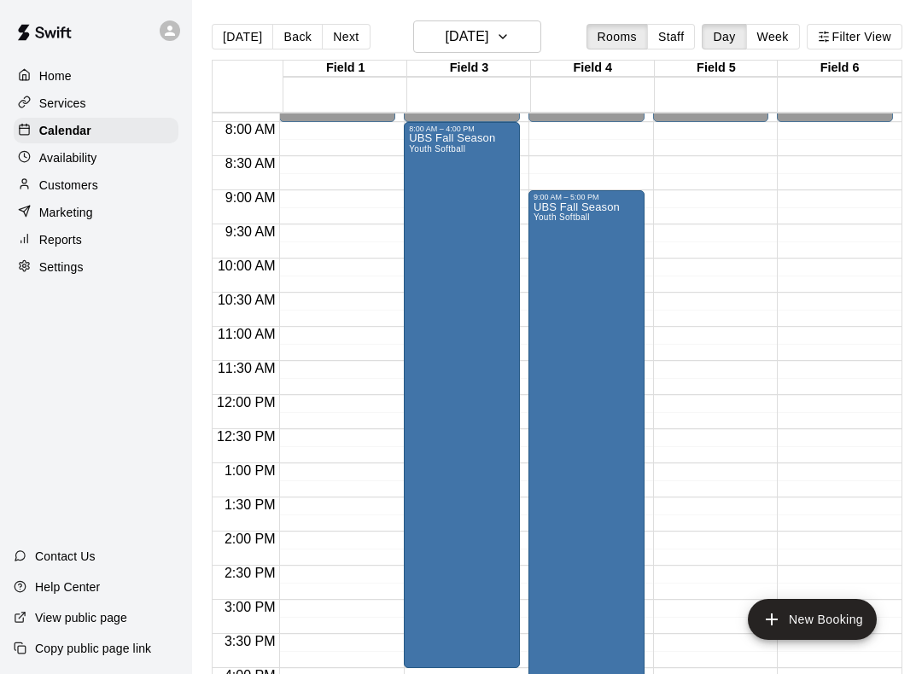
click at [457, 254] on div "UBS Fall Season Youth Softball" at bounding box center [452, 470] width 86 height 674
click at [423, 152] on icon "edit" at bounding box center [428, 153] width 20 height 20
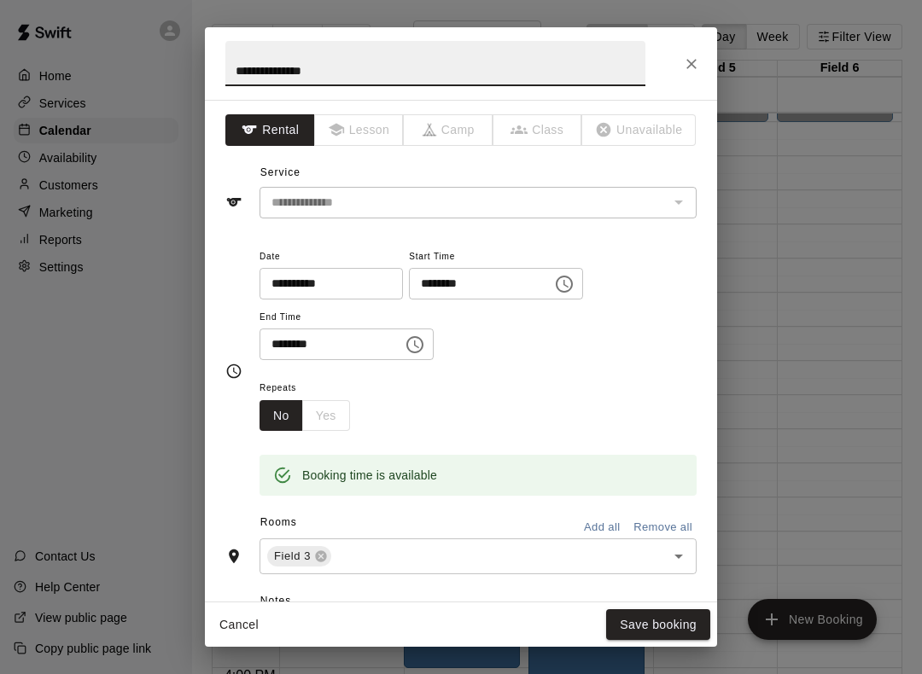
click at [405, 335] on icon "Choose time, selected time is 4:00 PM" at bounding box center [415, 345] width 20 height 20
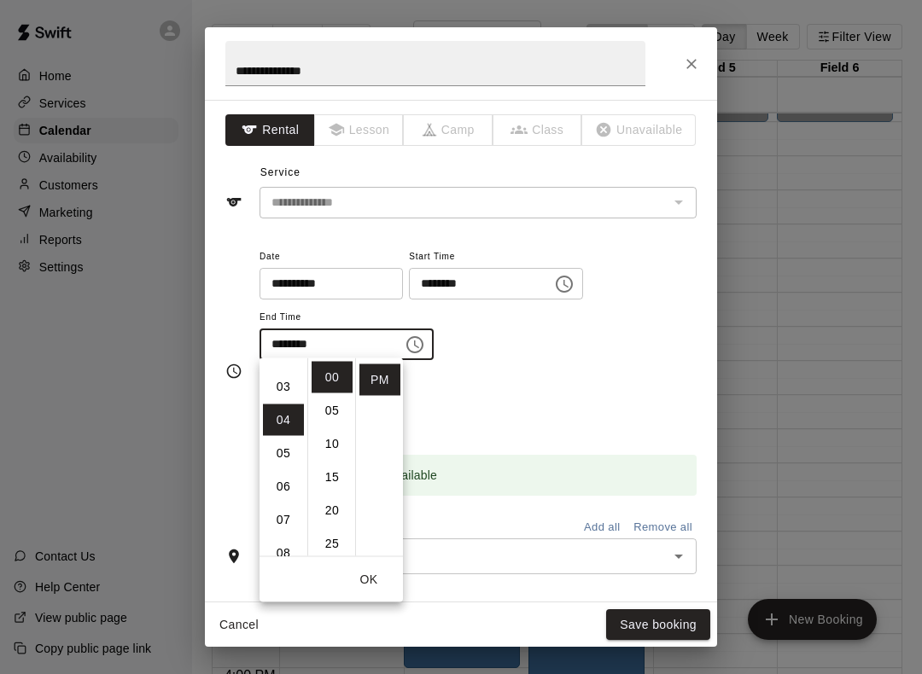
scroll to position [90, 0]
click at [277, 386] on li "03" at bounding box center [283, 388] width 41 height 32
type input "********"
click at [634, 620] on button "Save booking" at bounding box center [658, 626] width 104 height 32
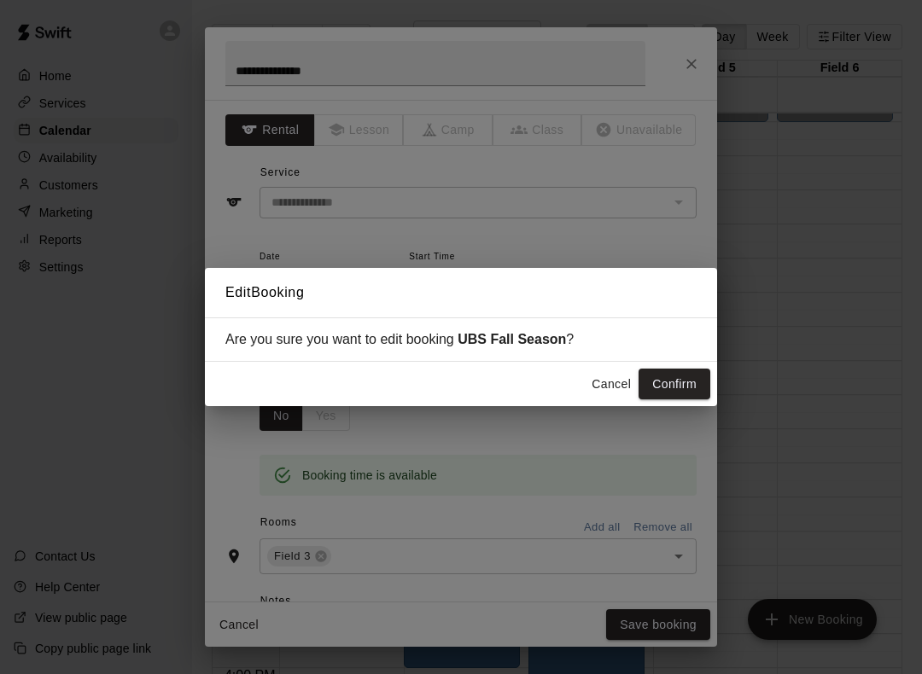
click at [664, 382] on button "Confirm" at bounding box center [675, 385] width 72 height 32
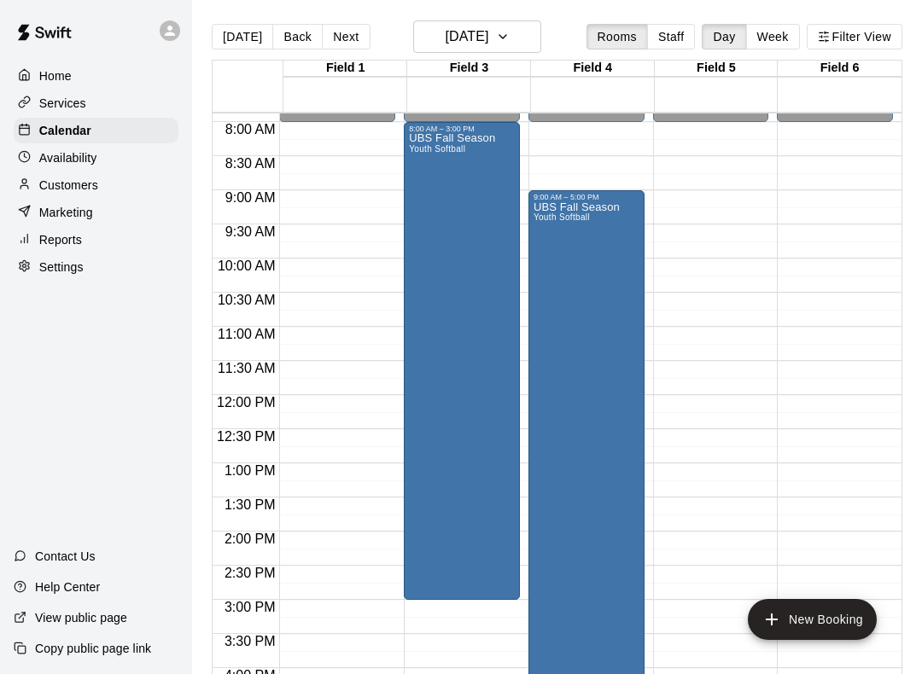
click at [575, 290] on div "UBS Fall Season Youth Softball" at bounding box center [577, 538] width 86 height 674
click at [546, 219] on icon "edit" at bounding box center [552, 221] width 20 height 20
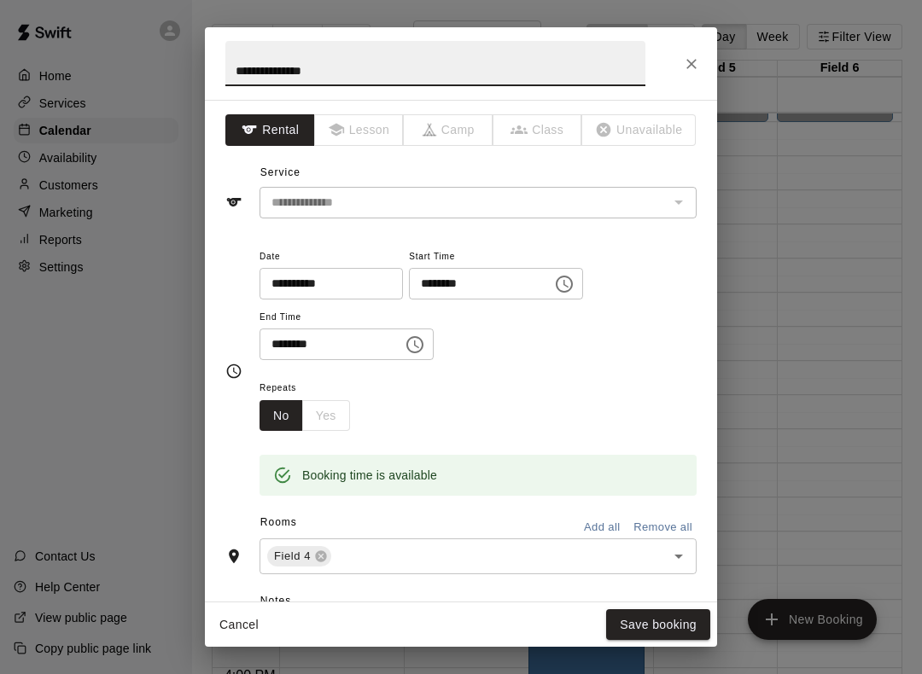
click at [554, 279] on icon "Choose time, selected time is 9:00 AM" at bounding box center [564, 284] width 20 height 20
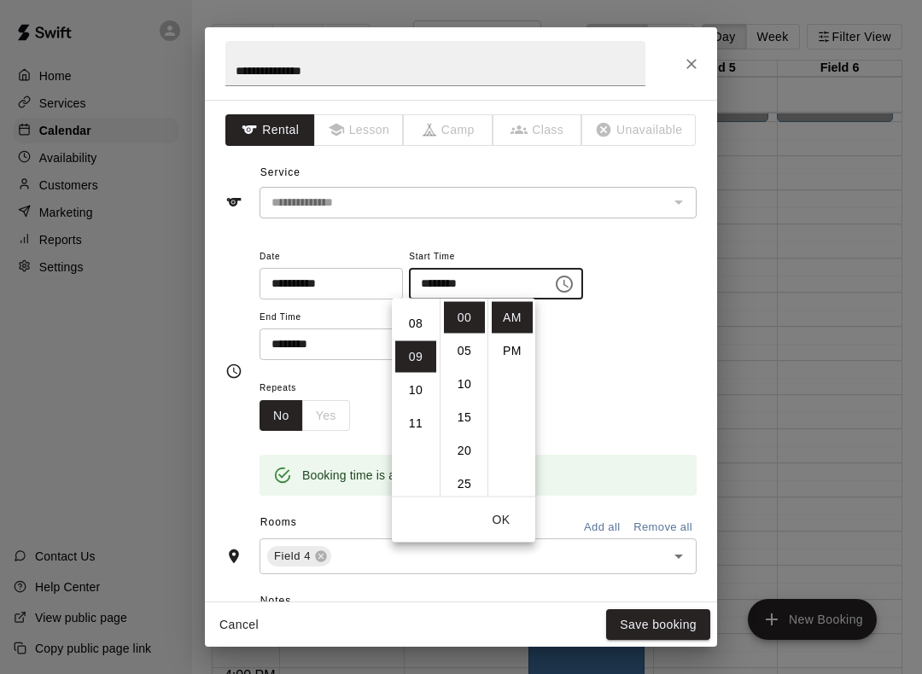
click at [414, 330] on li "08" at bounding box center [415, 324] width 41 height 32
type input "********"
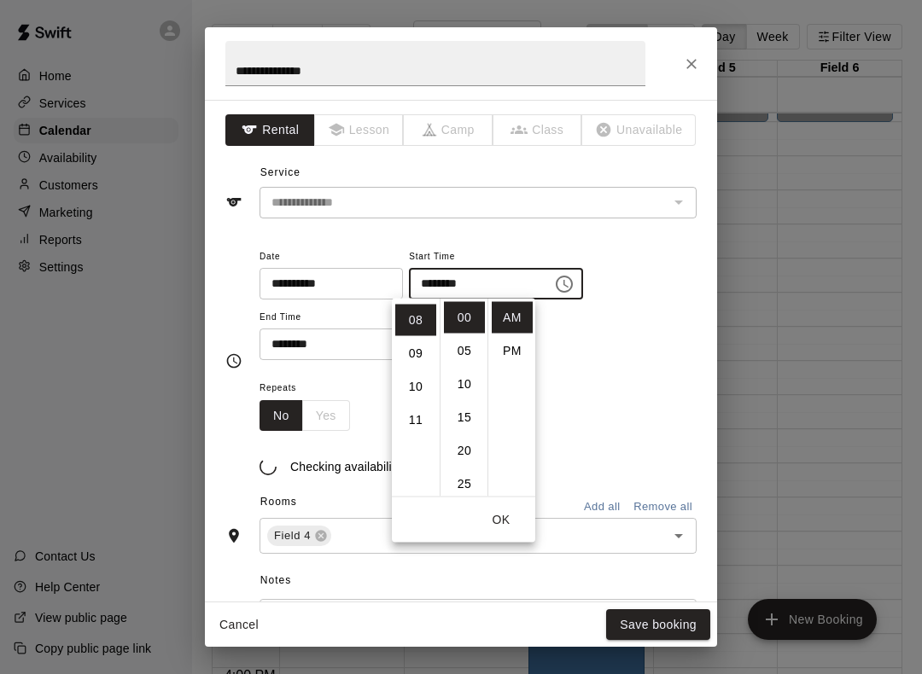
scroll to position [266, 0]
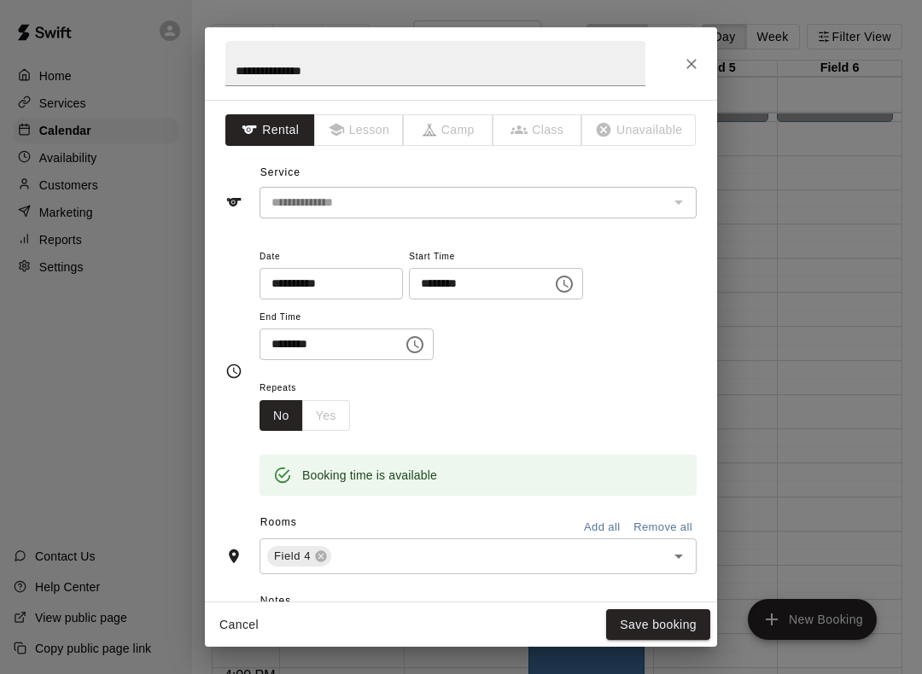
click at [308, 342] on input "********" at bounding box center [325, 345] width 131 height 32
click at [407, 340] on icon "Choose time, selected time is 5:00 PM" at bounding box center [414, 344] width 17 height 17
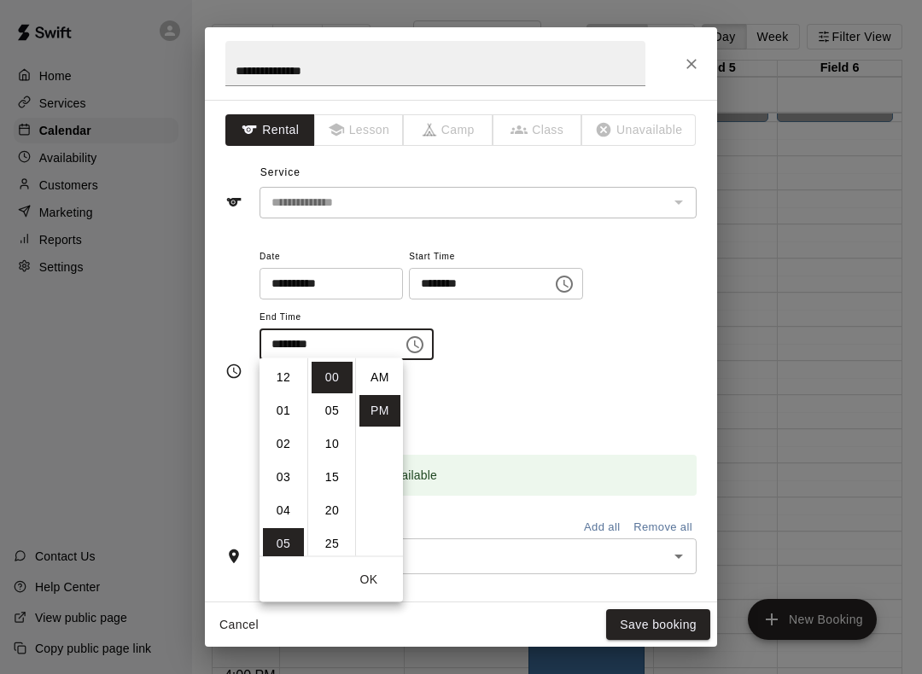
scroll to position [31, 0]
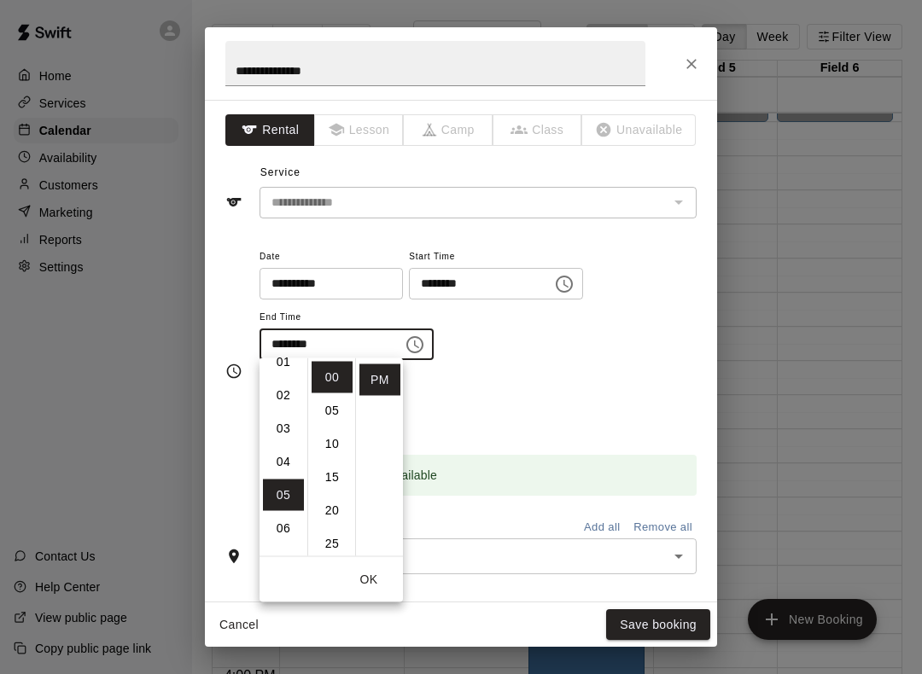
click at [291, 421] on li "03" at bounding box center [283, 429] width 41 height 32
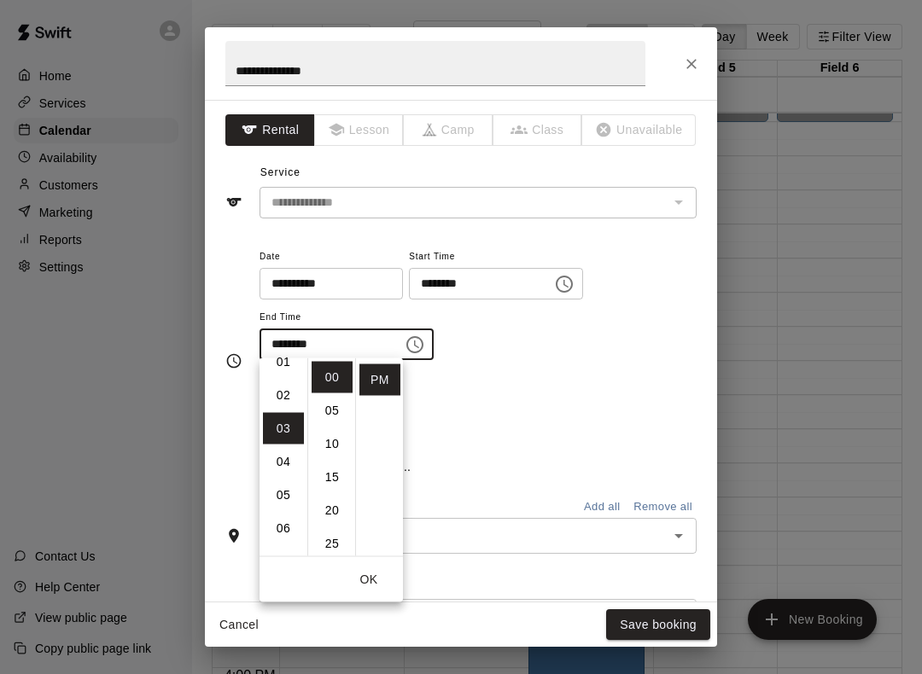
type input "********"
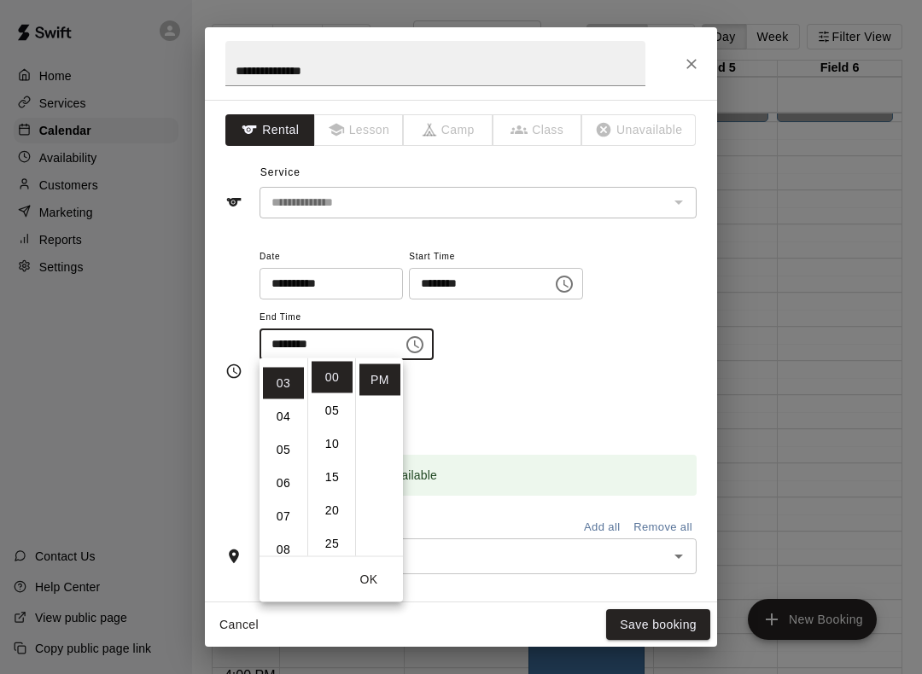
scroll to position [100, 0]
click at [631, 627] on button "Save booking" at bounding box center [658, 626] width 104 height 32
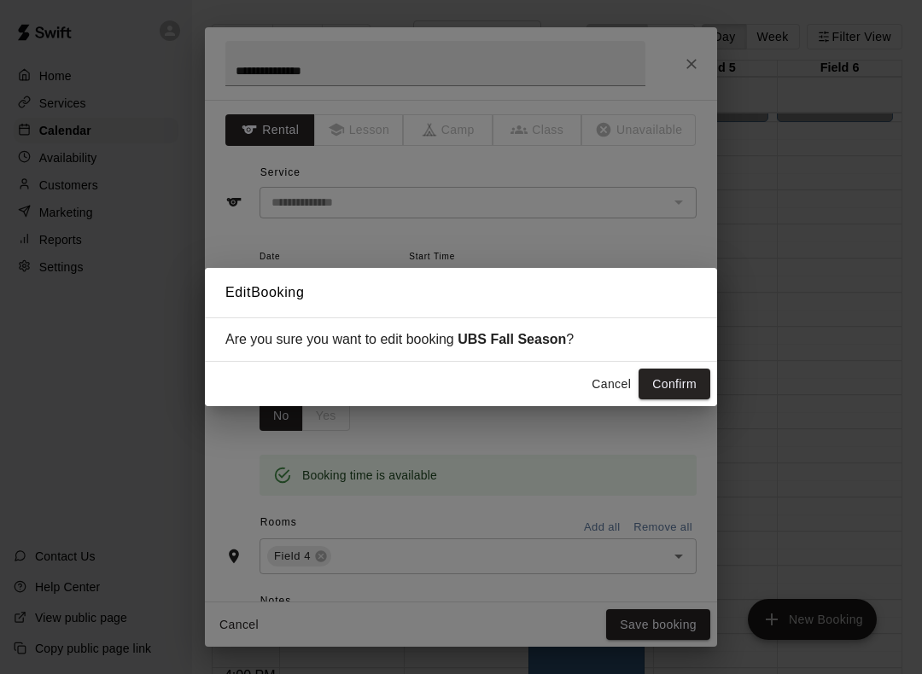
click at [669, 390] on button "Confirm" at bounding box center [675, 385] width 72 height 32
